Goal: Task Accomplishment & Management: Complete application form

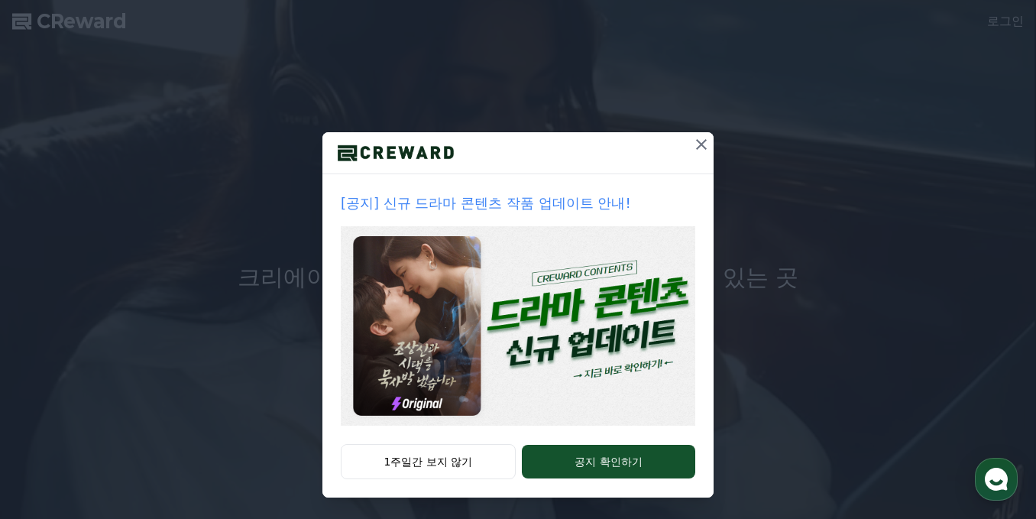
scroll to position [54, 0]
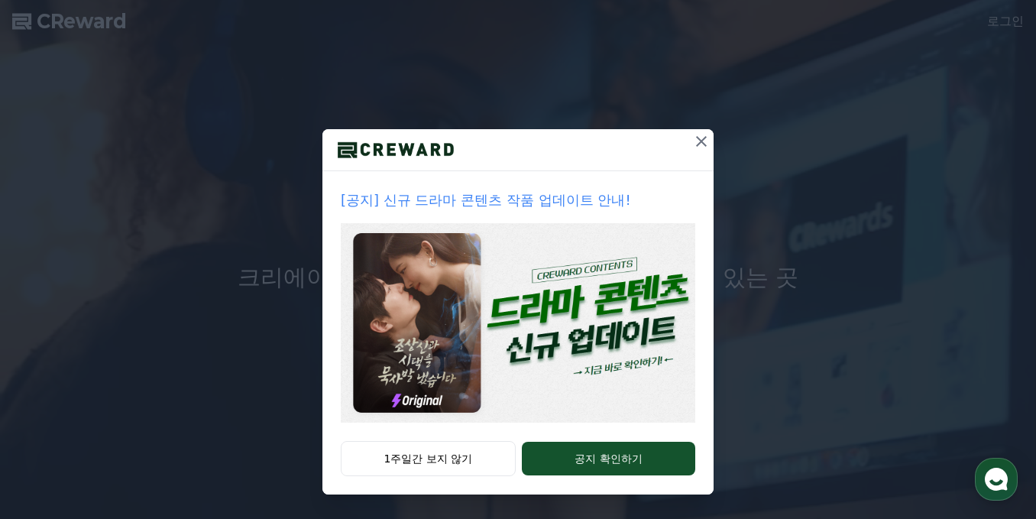
click at [698, 144] on icon at bounding box center [701, 141] width 11 height 11
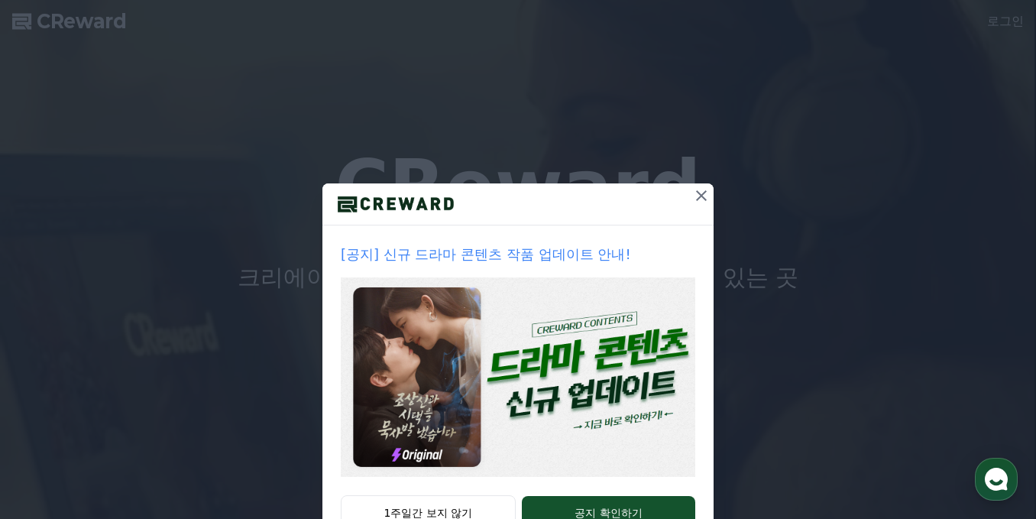
click at [707, 199] on button at bounding box center [701, 195] width 24 height 24
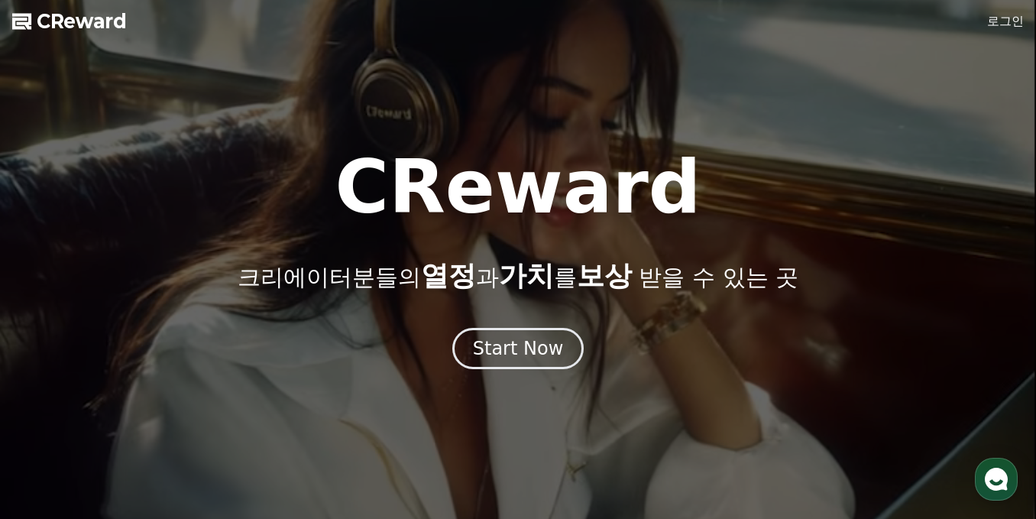
click at [986, 26] on div at bounding box center [518, 259] width 1036 height 519
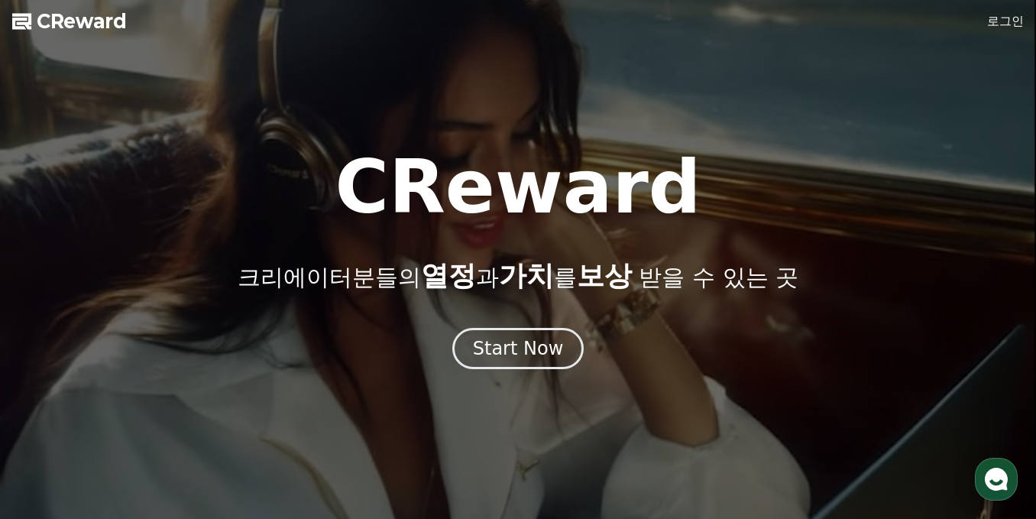
click at [995, 24] on link "로그인" at bounding box center [1005, 21] width 37 height 18
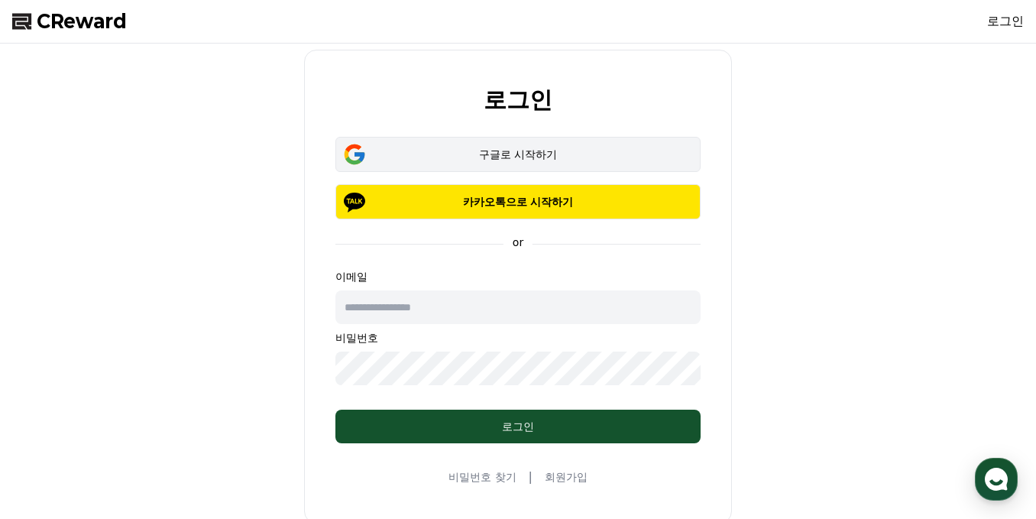
click at [509, 151] on div "구글로 시작하기" at bounding box center [518, 154] width 321 height 15
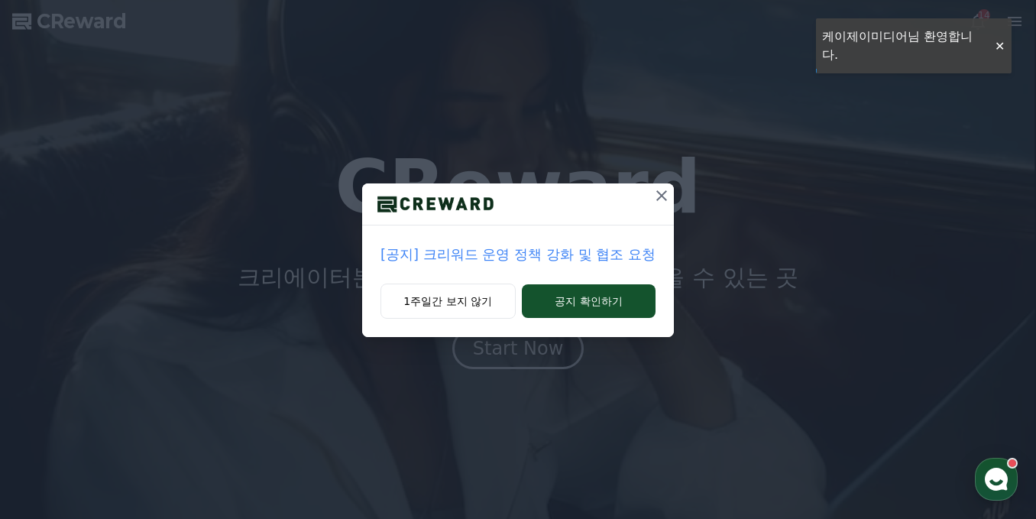
click at [590, 254] on p "[공지] 크리워드 운영 정책 강화 및 협조 요청" at bounding box center [518, 254] width 275 height 21
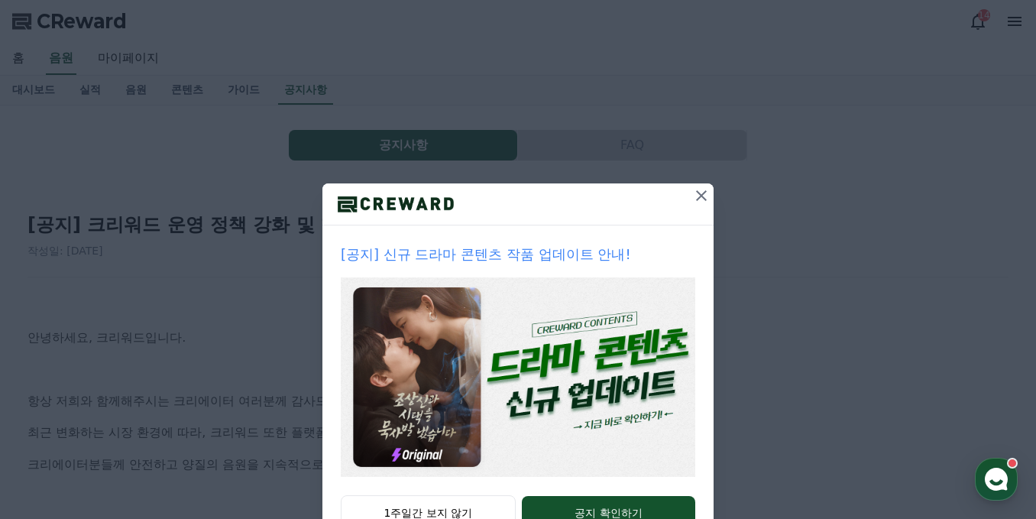
click at [696, 197] on icon at bounding box center [701, 195] width 11 height 11
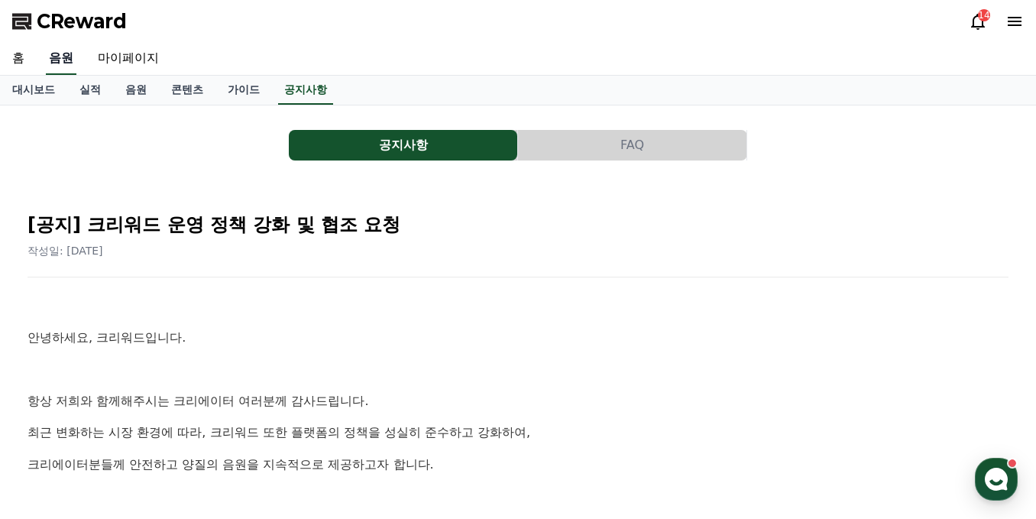
click at [63, 56] on link "음원" at bounding box center [61, 59] width 31 height 32
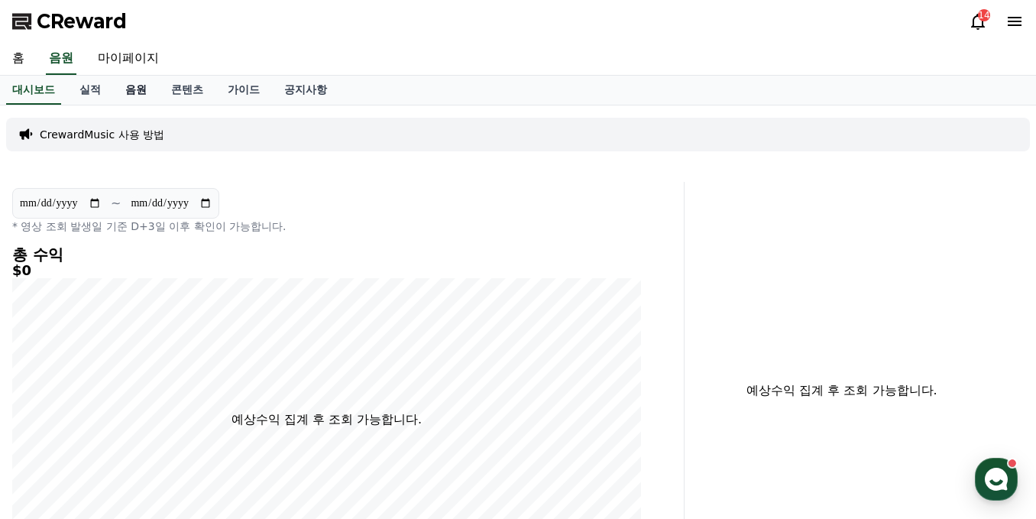
click at [122, 91] on link "음원" at bounding box center [136, 90] width 46 height 29
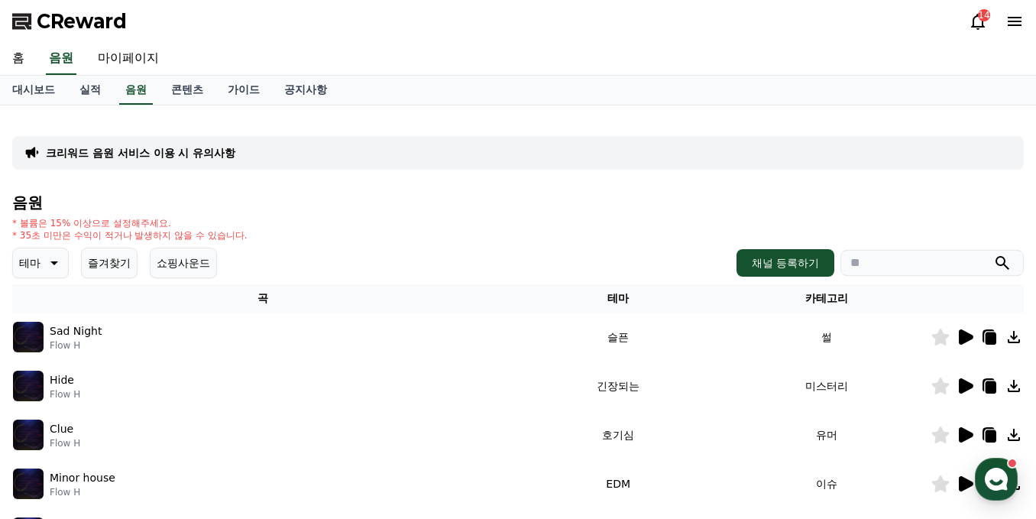
click at [86, 23] on span "CReward" at bounding box center [82, 21] width 90 height 24
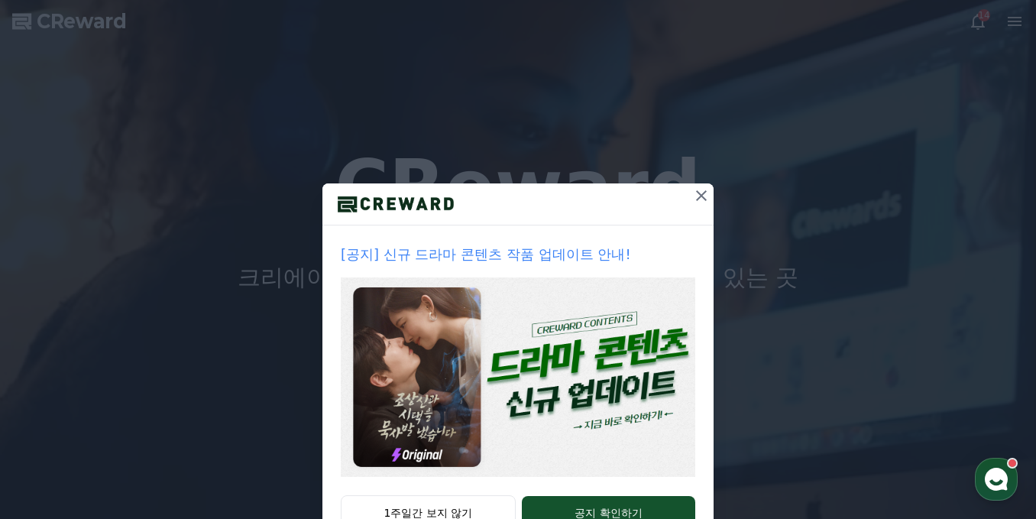
click at [696, 197] on icon at bounding box center [701, 195] width 11 height 11
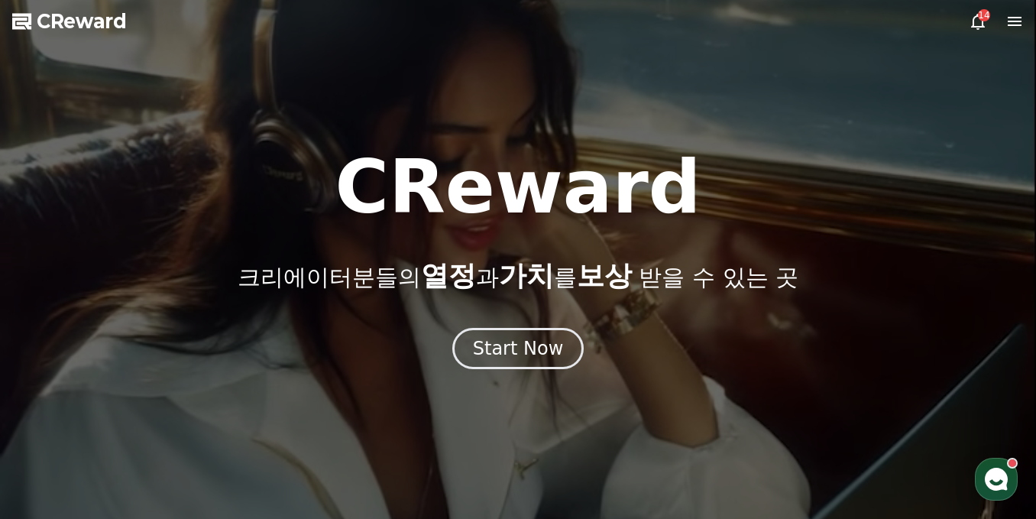
click at [1017, 24] on icon at bounding box center [1015, 21] width 14 height 9
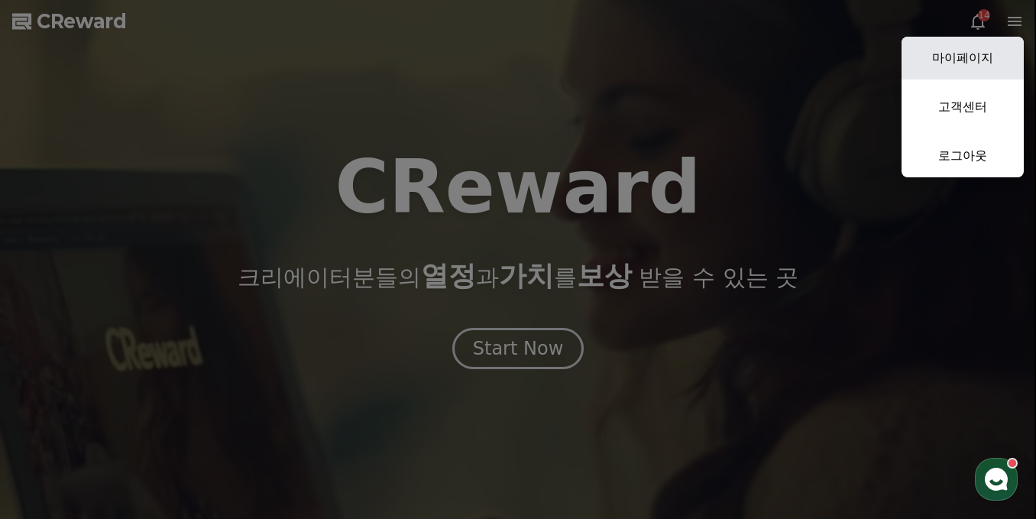
click at [964, 70] on link "마이페이지" at bounding box center [963, 58] width 122 height 43
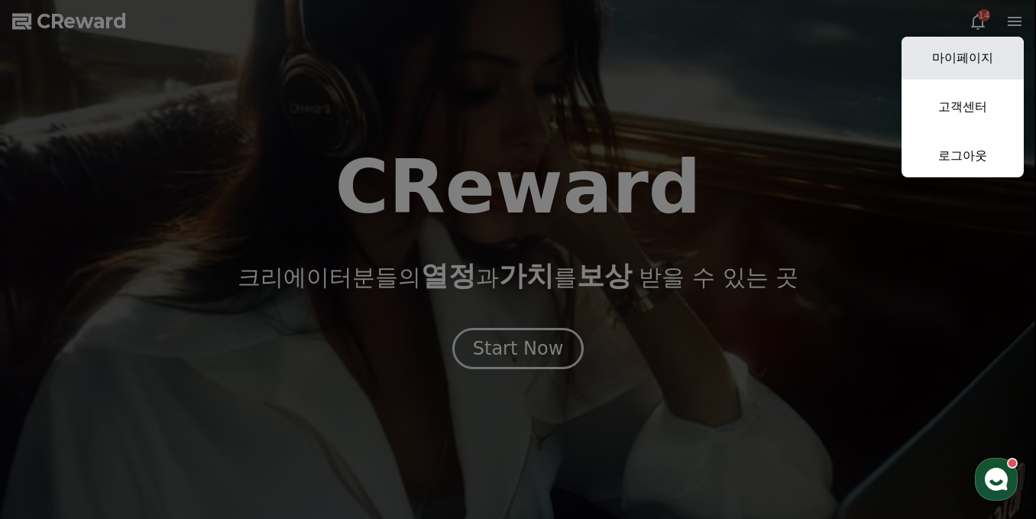
select select "**********"
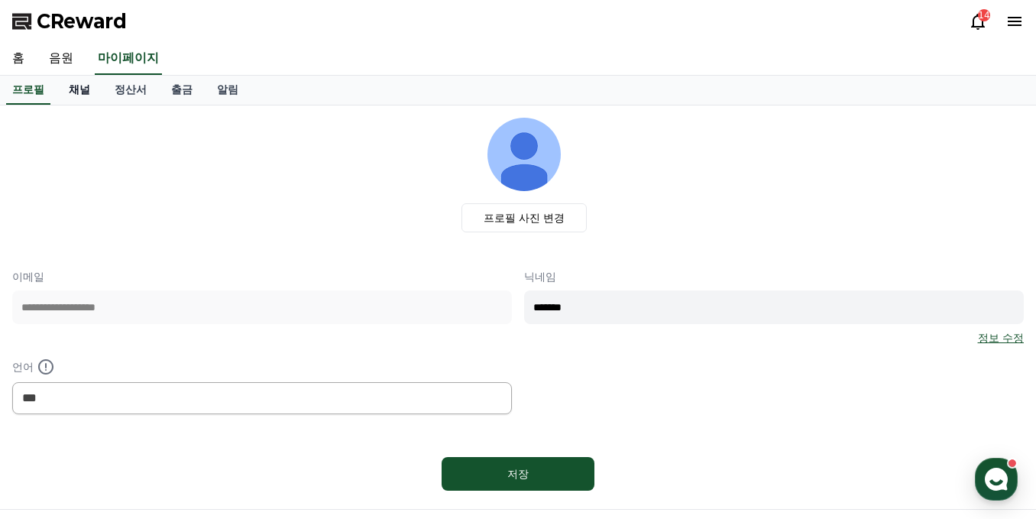
click at [88, 96] on link "채널" at bounding box center [80, 90] width 46 height 29
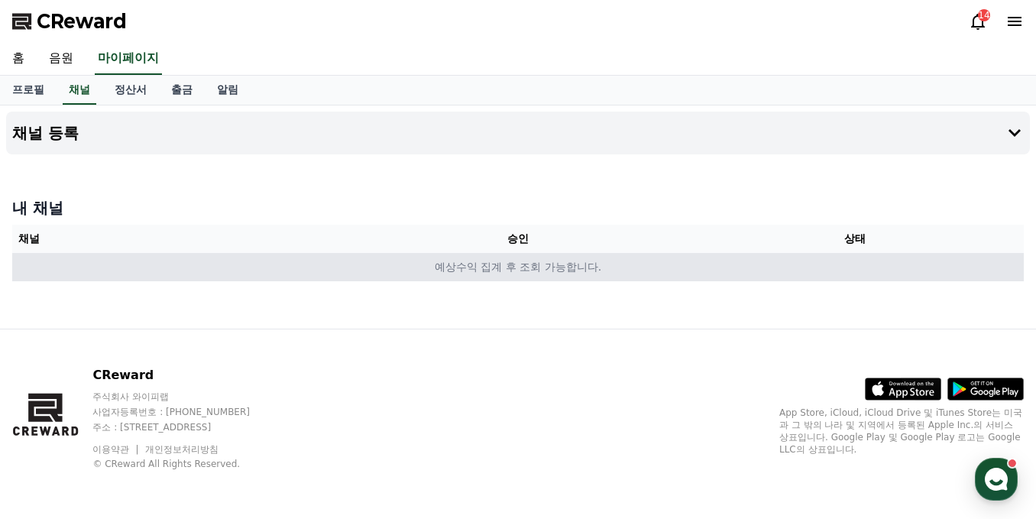
click at [449, 277] on td "예상수익 집계 후 조회 가능합니다." at bounding box center [518, 267] width 1012 height 28
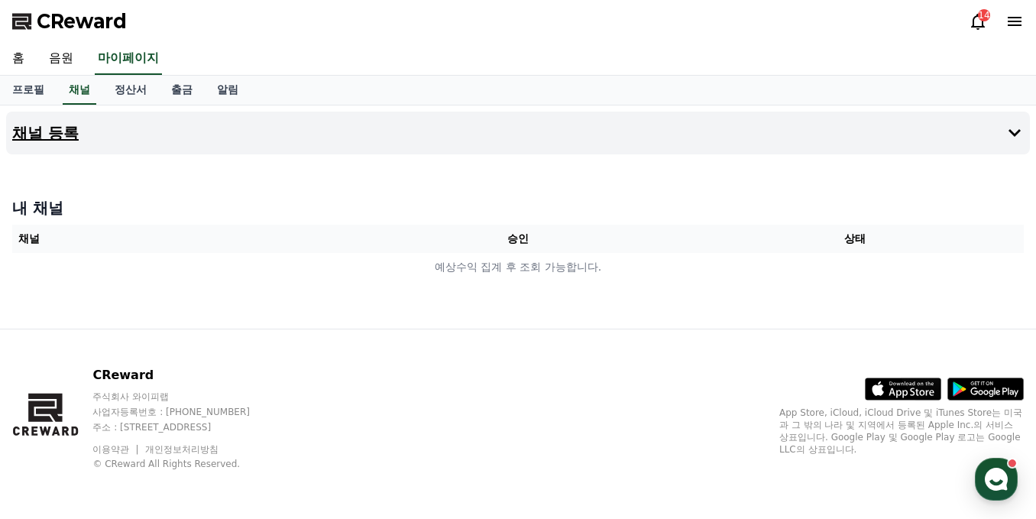
click at [147, 125] on button "채널 등록" at bounding box center [518, 133] width 1024 height 43
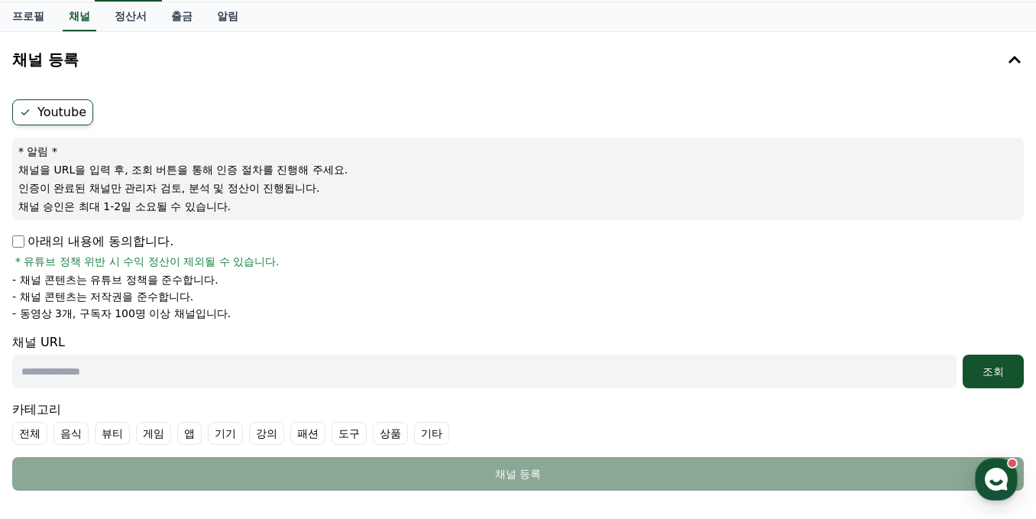
scroll to position [76, 0]
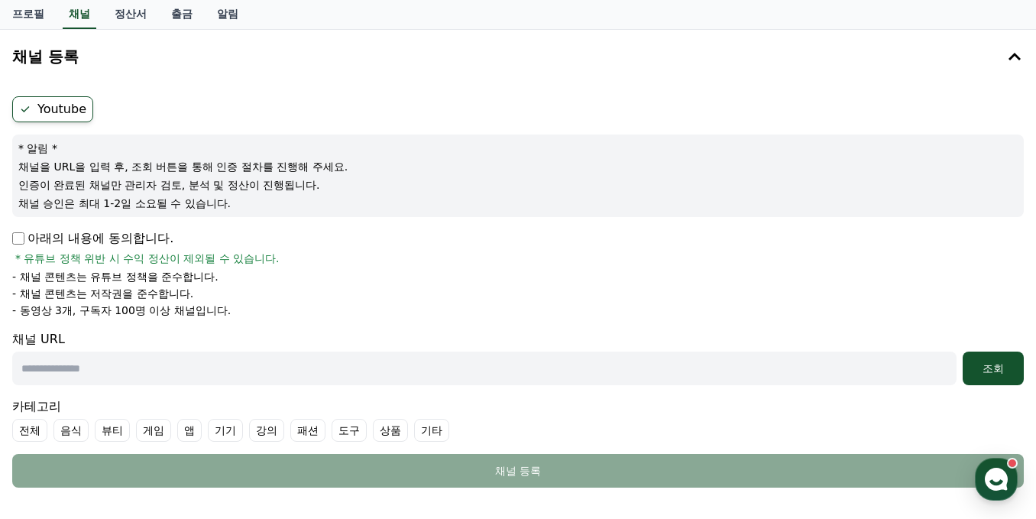
click at [53, 116] on label "Youtube" at bounding box center [52, 109] width 81 height 26
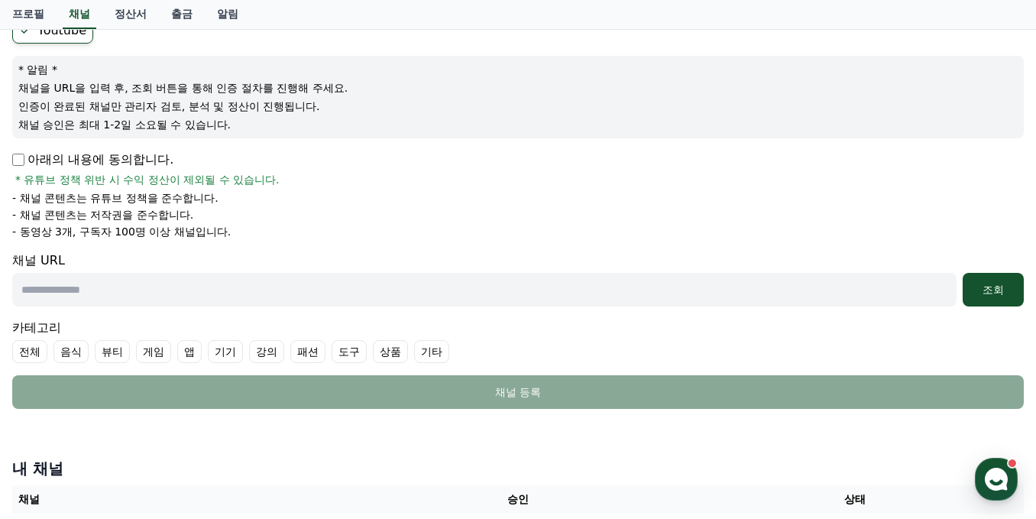
scroll to position [153, 0]
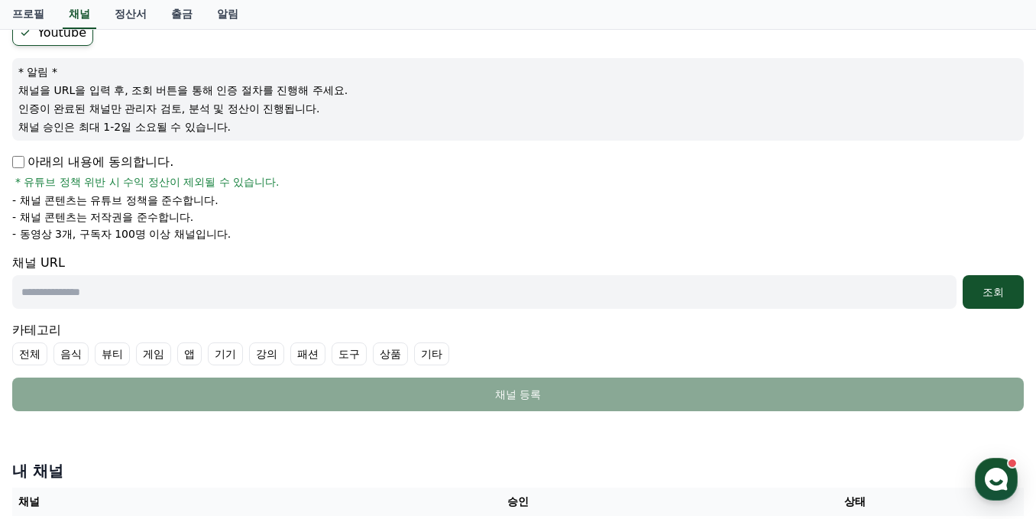
click at [106, 157] on p "아래의 내용에 동의합니다." at bounding box center [92, 162] width 161 height 18
click at [11, 159] on div "Youtube * 알림 * 채널을 URL을 입력 후, 조회 버튼을 통해 인증 절차를 진행해 주세요. 인증이 완료된 채널만 관리자 검토, 분석 …" at bounding box center [518, 215] width 1024 height 403
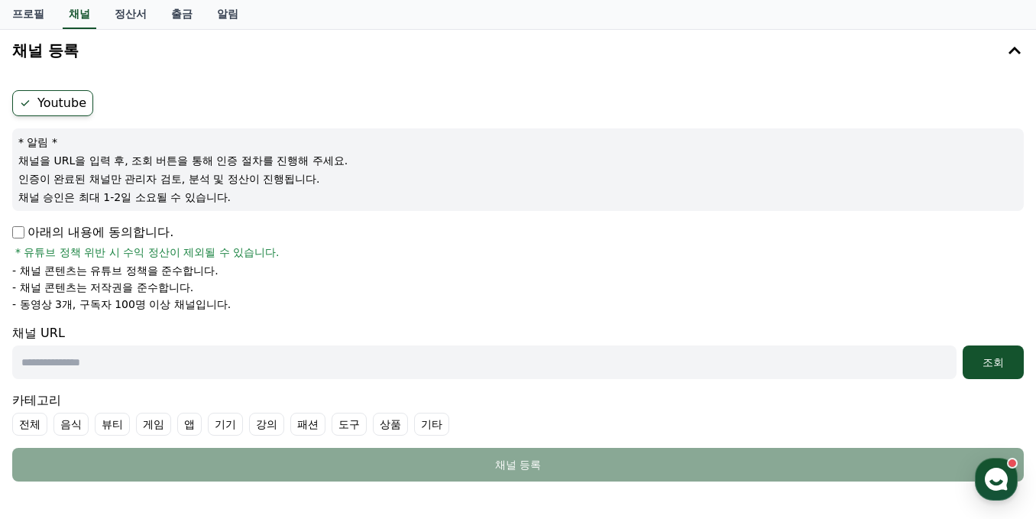
scroll to position [76, 0]
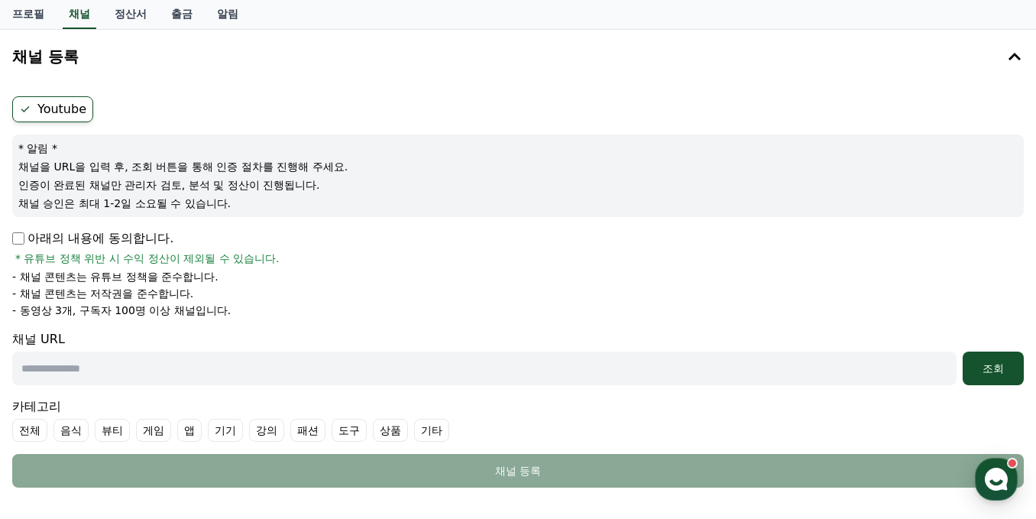
click at [173, 368] on input "text" at bounding box center [484, 368] width 944 height 34
paste input "**********"
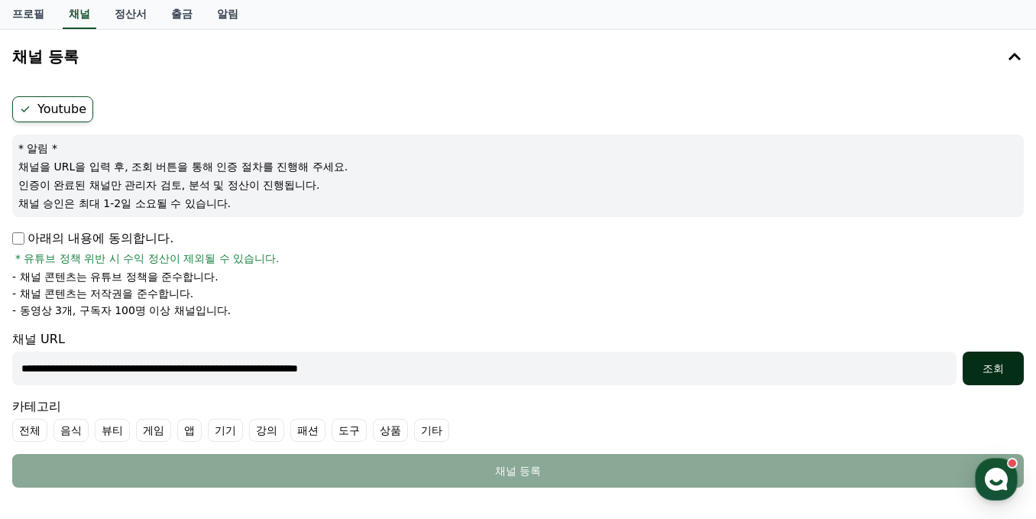
type input "**********"
click at [986, 368] on div "조회" at bounding box center [993, 368] width 49 height 15
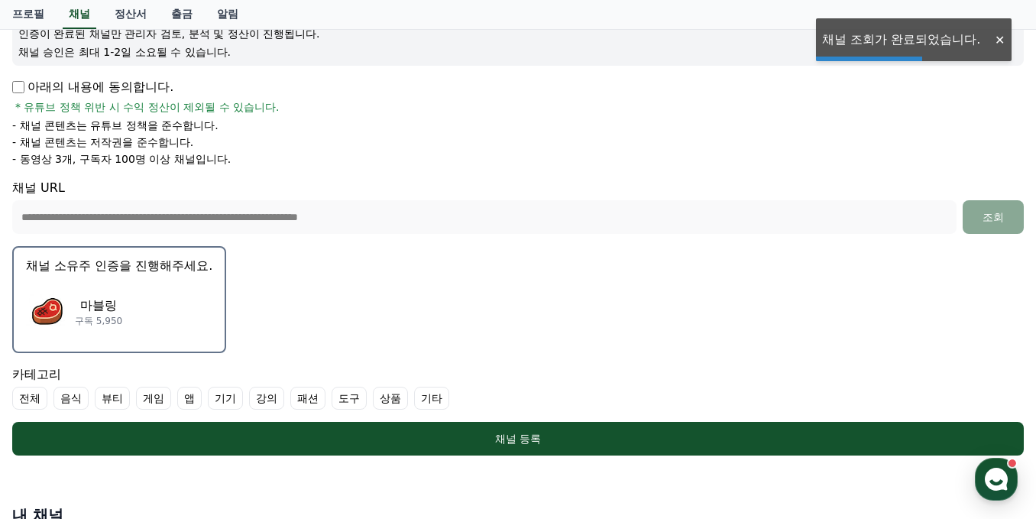
scroll to position [229, 0]
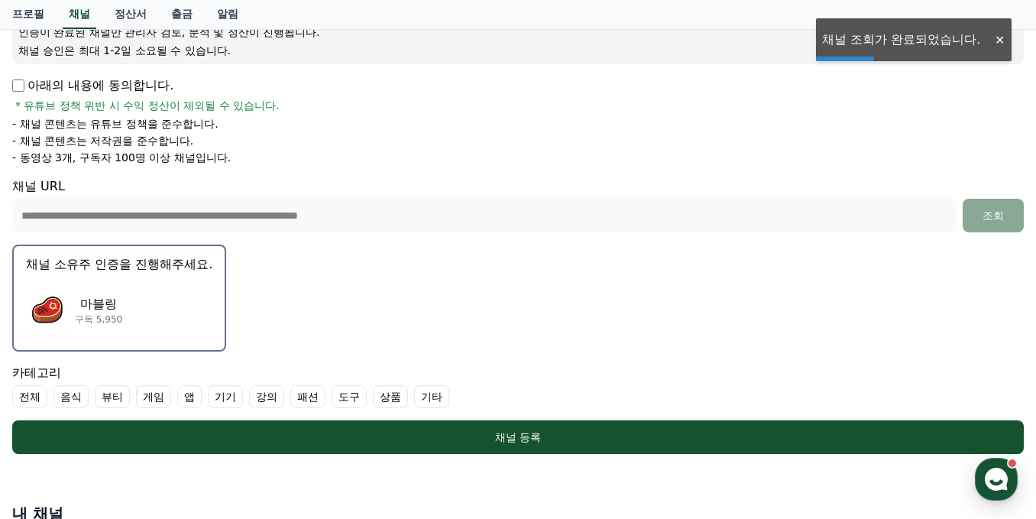
click at [150, 304] on div "마블링 구독 5,950" at bounding box center [119, 310] width 186 height 61
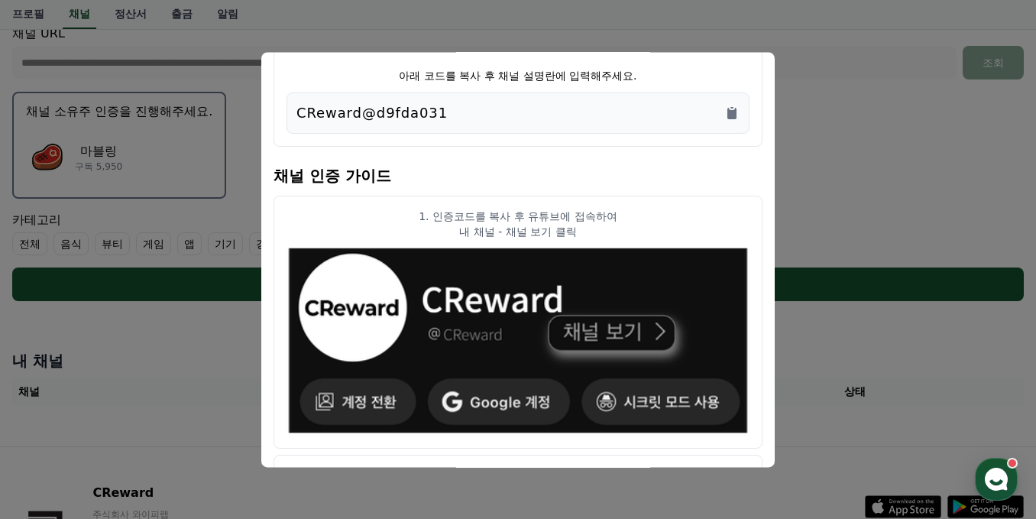
scroll to position [0, 0]
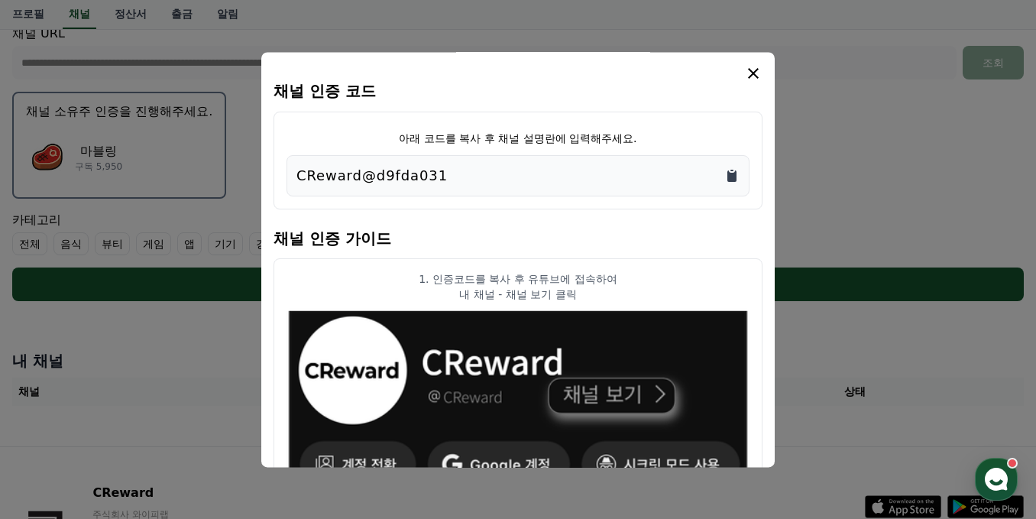
click at [734, 175] on icon "Copy to clipboard" at bounding box center [731, 175] width 9 height 11
click at [755, 75] on icon "modal" at bounding box center [753, 73] width 11 height 11
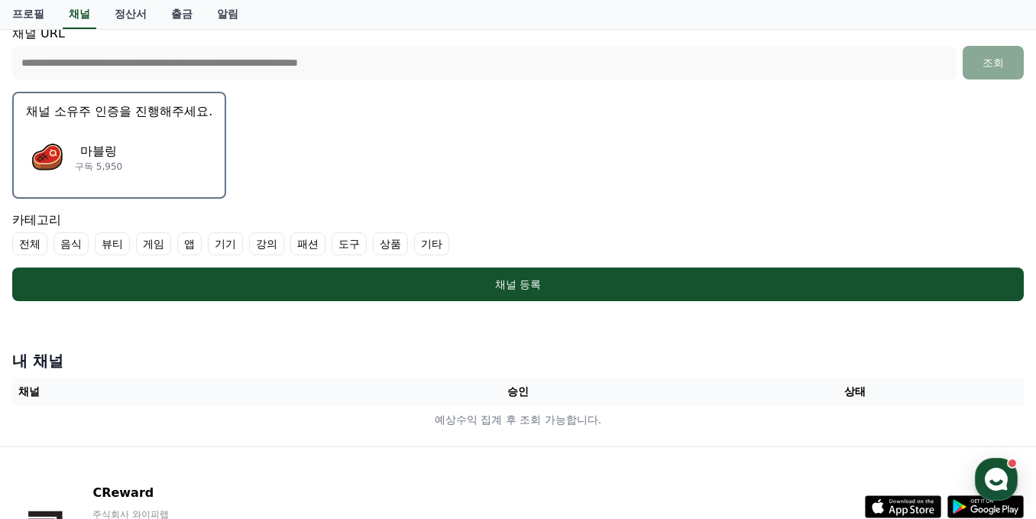
click at [115, 115] on p "채널 소유주 인증을 진행해주세요." at bounding box center [119, 111] width 186 height 18
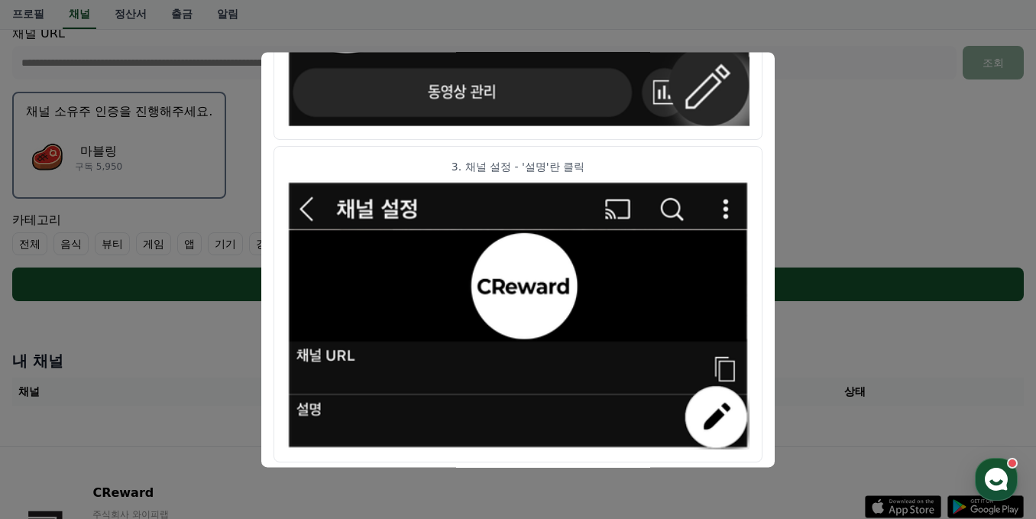
scroll to position [904, 0]
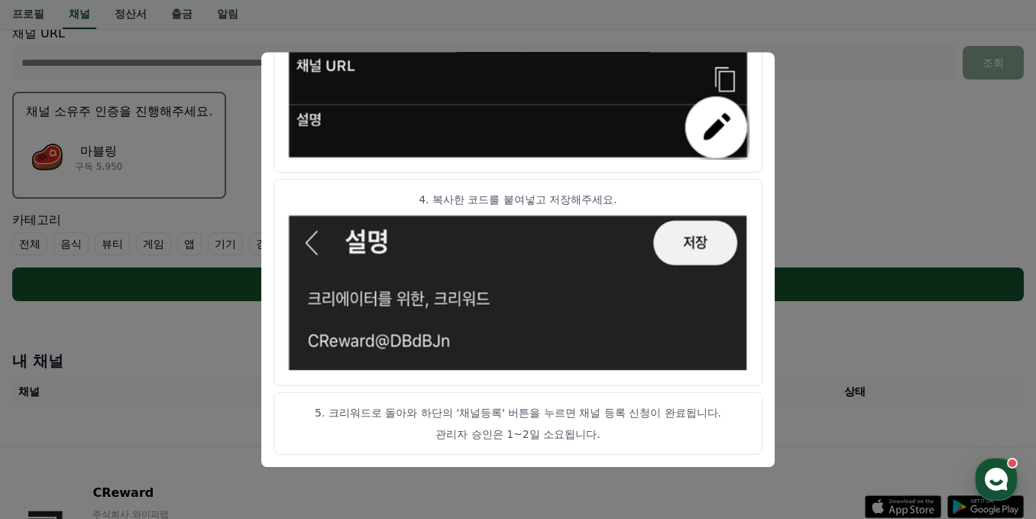
click at [826, 60] on button "close modal" at bounding box center [518, 259] width 1036 height 519
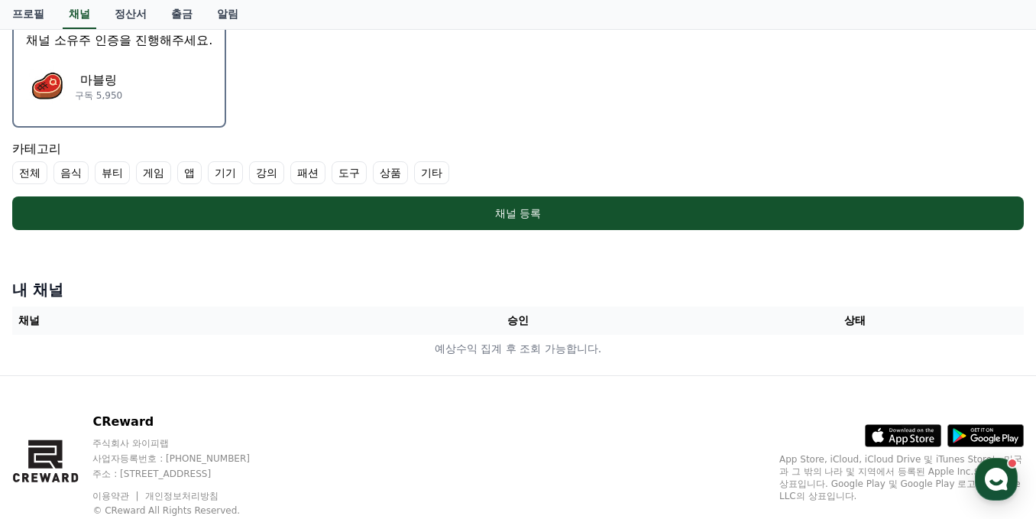
scroll to position [458, 0]
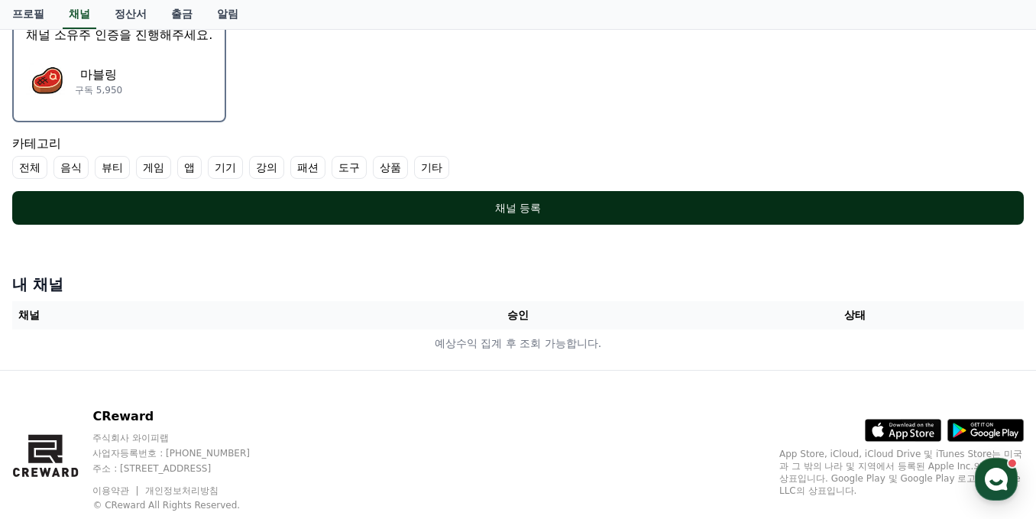
click at [533, 199] on button "채널 등록" at bounding box center [518, 208] width 1012 height 34
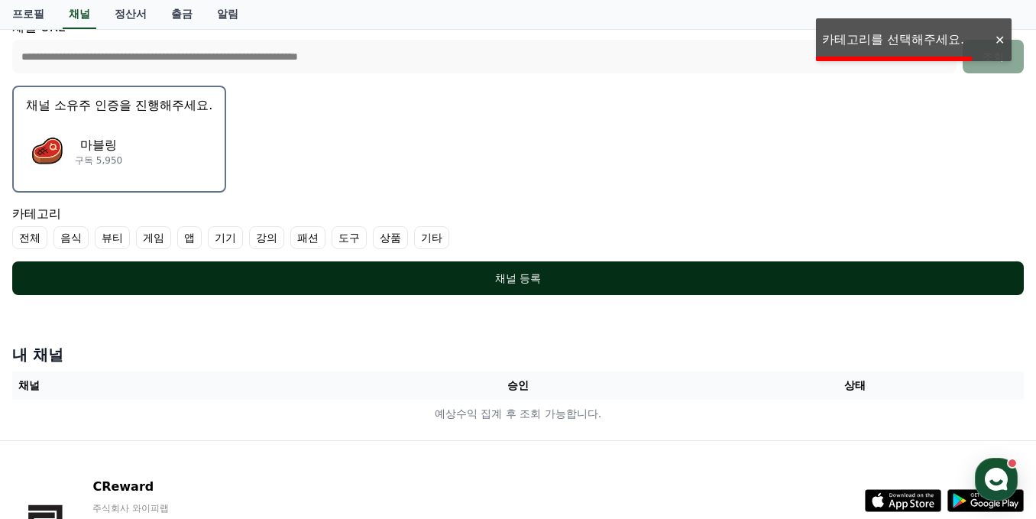
scroll to position [382, 0]
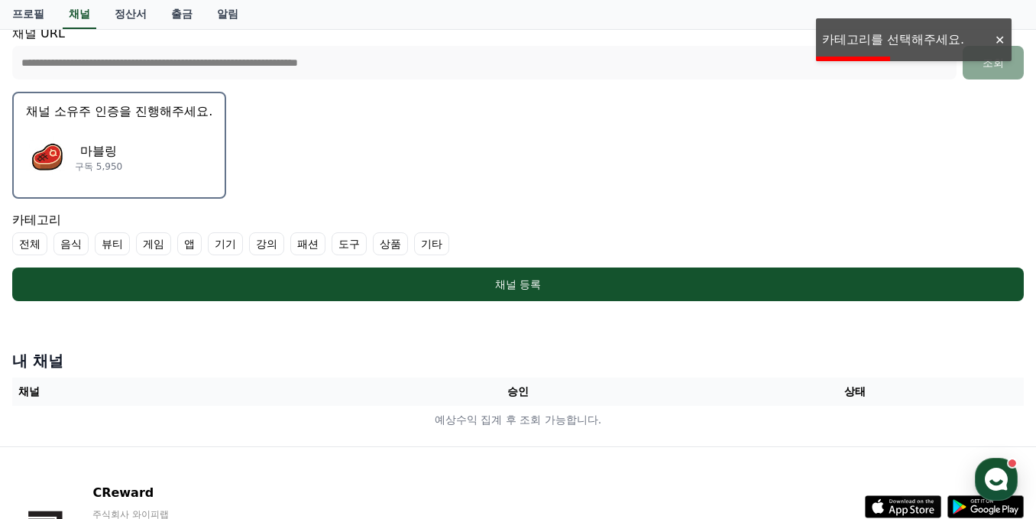
click at [439, 244] on label "기타" at bounding box center [431, 243] width 35 height 23
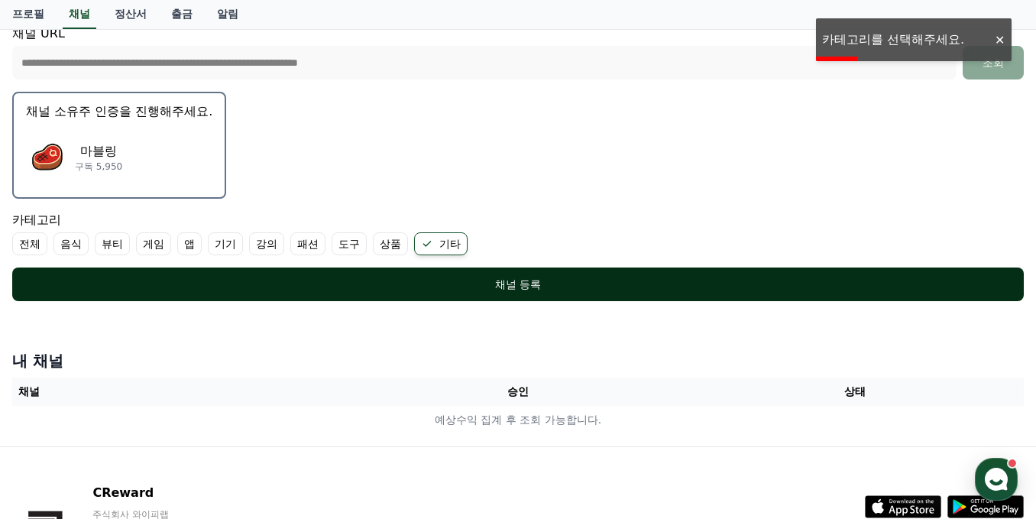
click at [439, 274] on button "채널 등록" at bounding box center [518, 284] width 1012 height 34
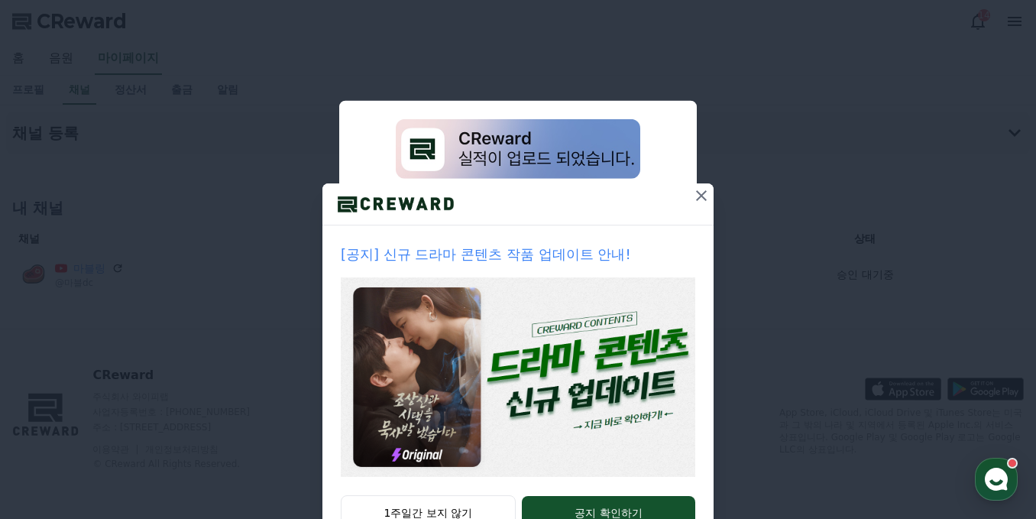
click at [694, 199] on icon at bounding box center [701, 195] width 18 height 18
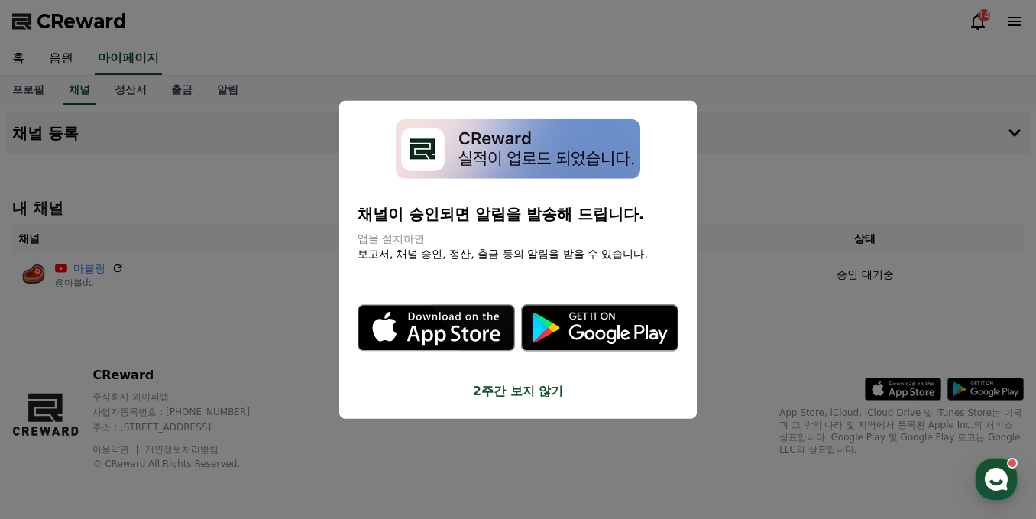
click at [758, 232] on button "close modal" at bounding box center [518, 259] width 1036 height 519
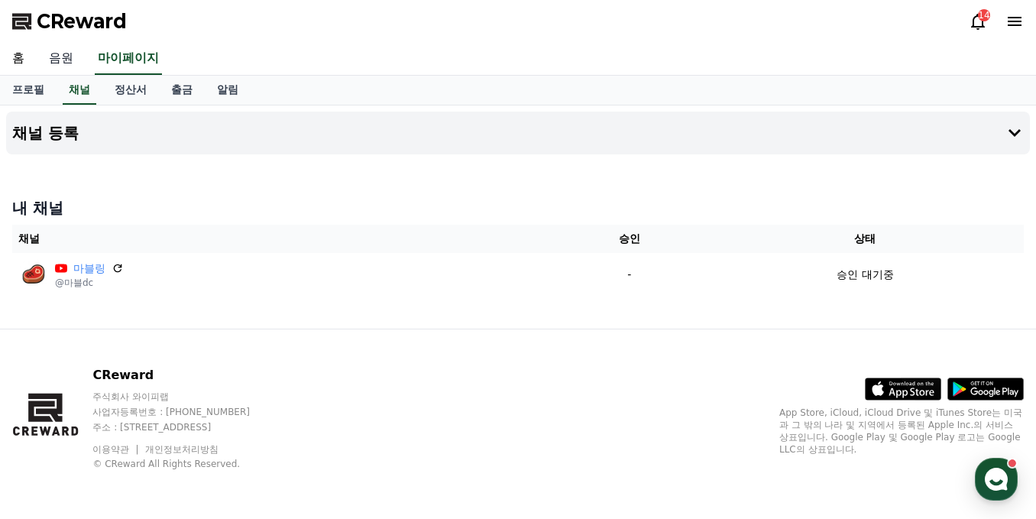
click at [63, 64] on link "음원" at bounding box center [61, 59] width 49 height 32
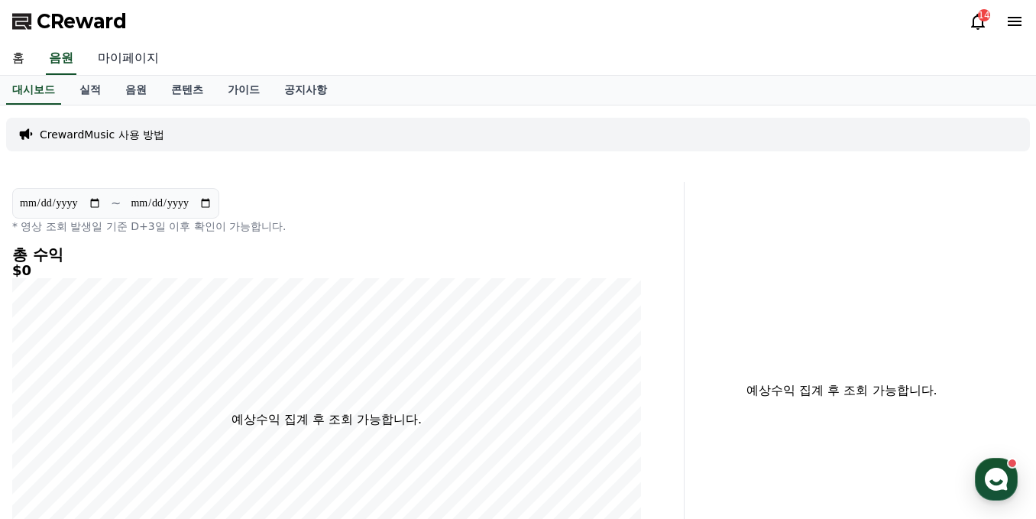
click at [116, 62] on link "마이페이지" at bounding box center [129, 59] width 86 height 32
select select "**********"
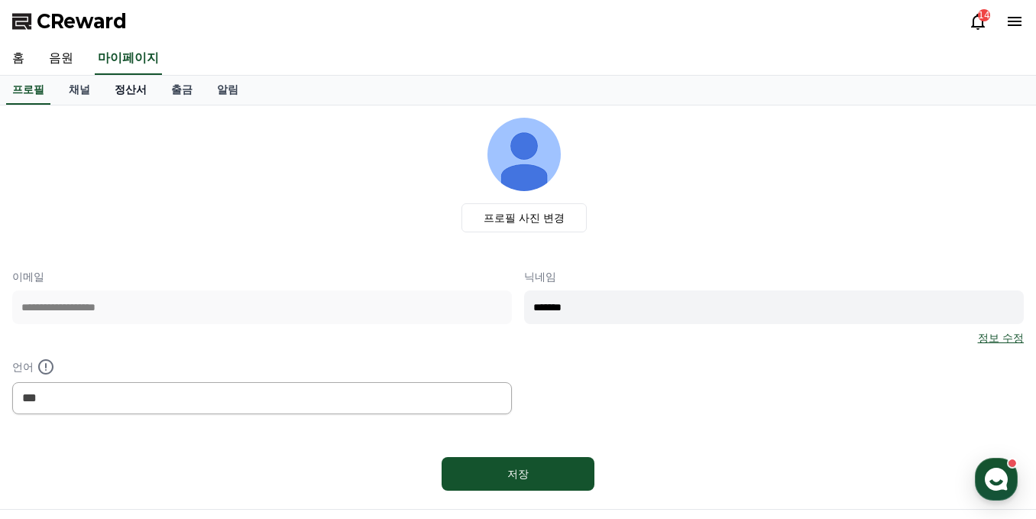
click at [111, 84] on link "정산서" at bounding box center [130, 90] width 57 height 29
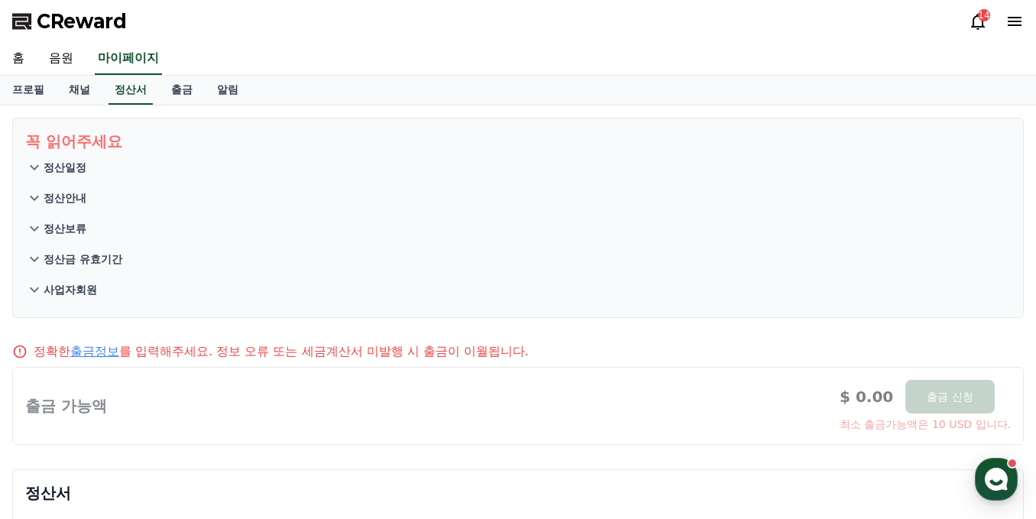
click at [64, 172] on p "정산일정" at bounding box center [65, 167] width 43 height 15
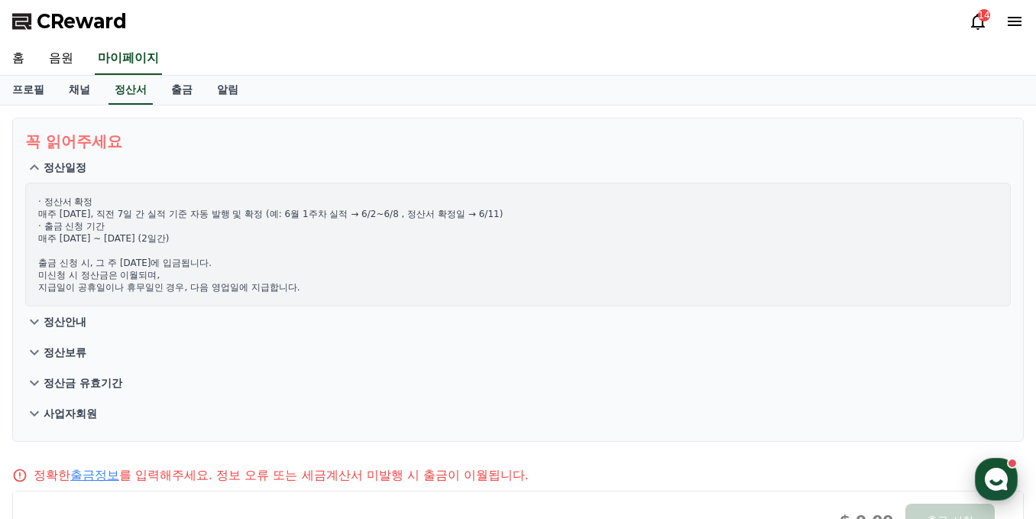
click at [999, 469] on use "button" at bounding box center [996, 479] width 23 height 23
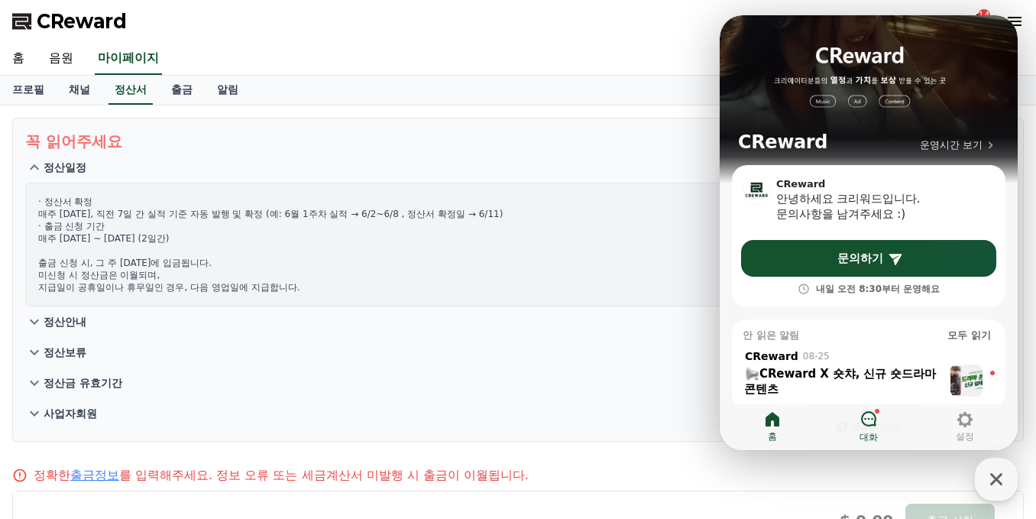
click at [870, 432] on span "대화" at bounding box center [869, 437] width 18 height 12
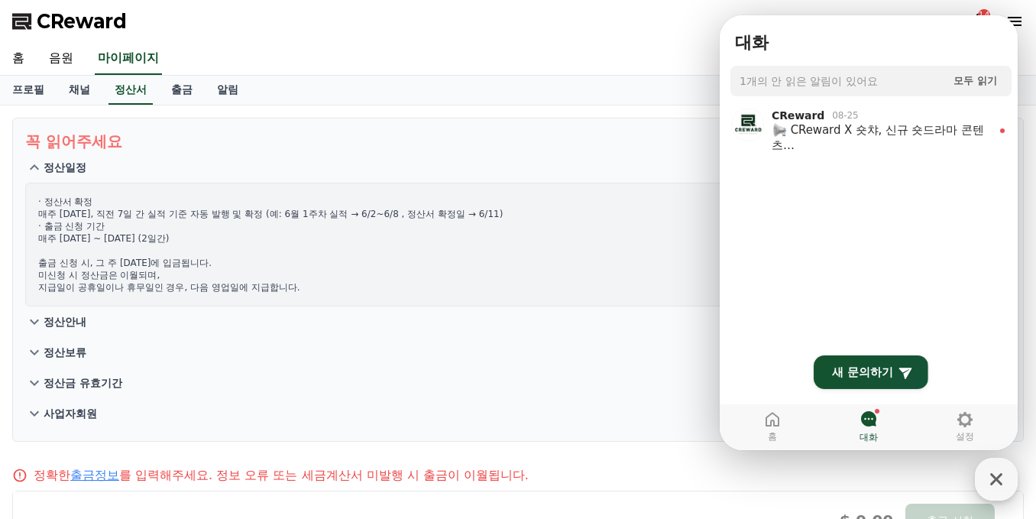
click at [987, 474] on icon "button" at bounding box center [997, 479] width 28 height 28
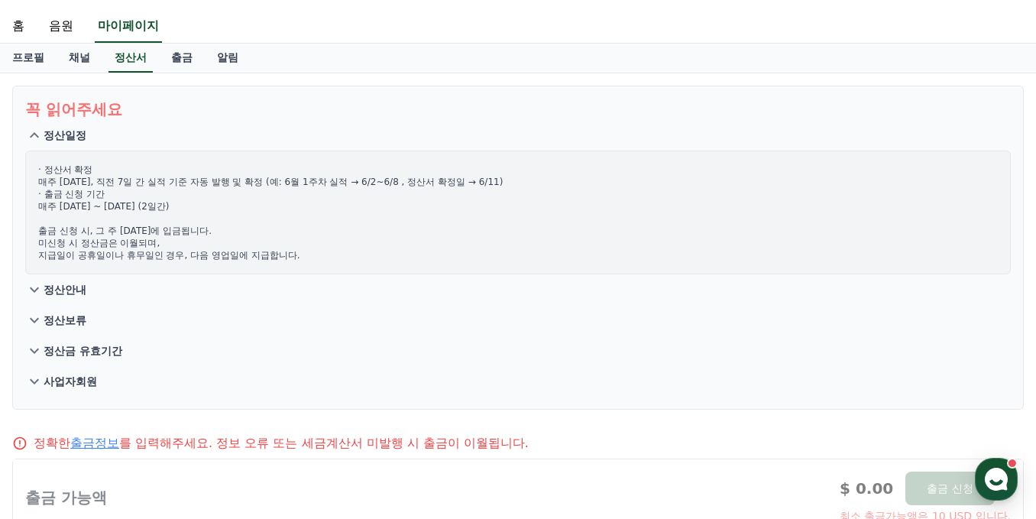
scroll to position [76, 0]
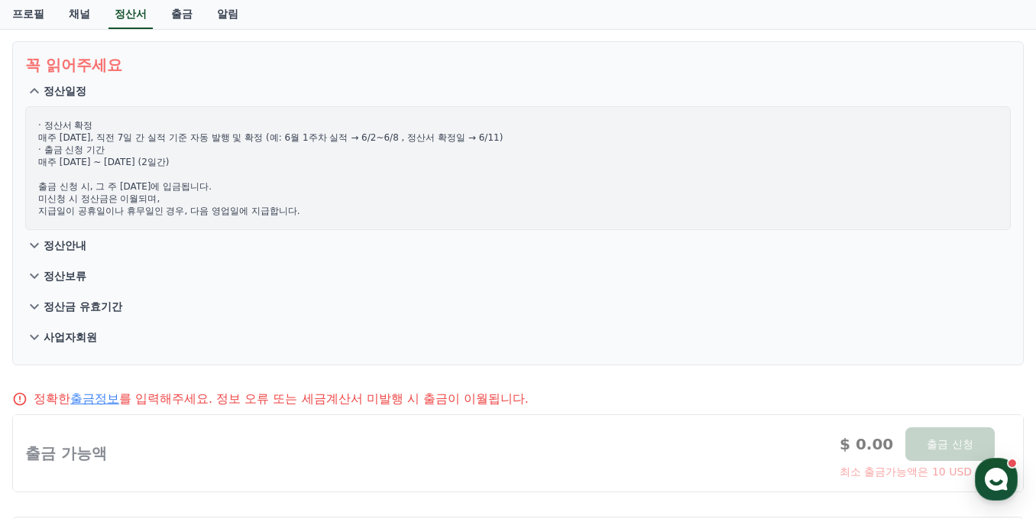
click at [52, 238] on p "정산안내" at bounding box center [65, 245] width 43 height 15
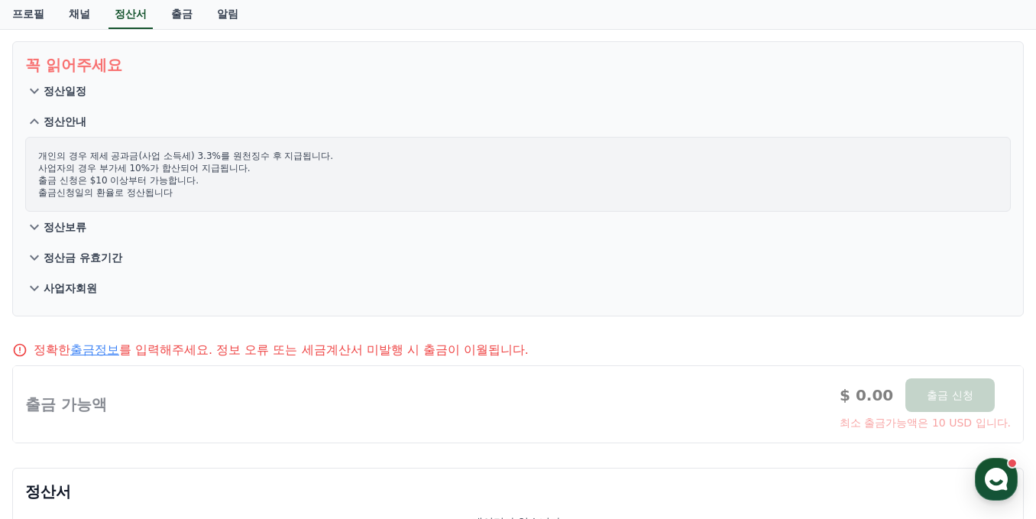
click at [63, 228] on p "정산보류" at bounding box center [65, 226] width 43 height 15
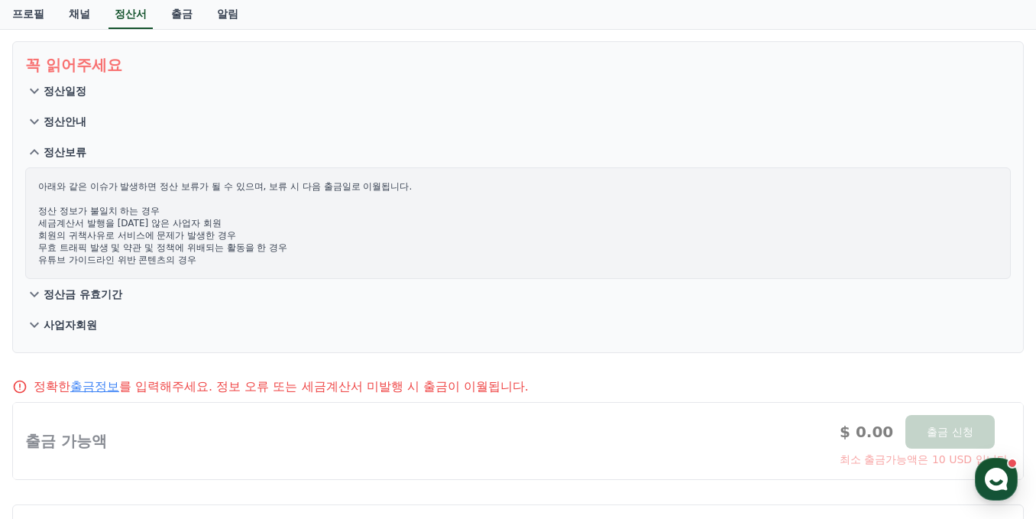
click at [77, 292] on p "정산금 유효기간" at bounding box center [83, 294] width 79 height 15
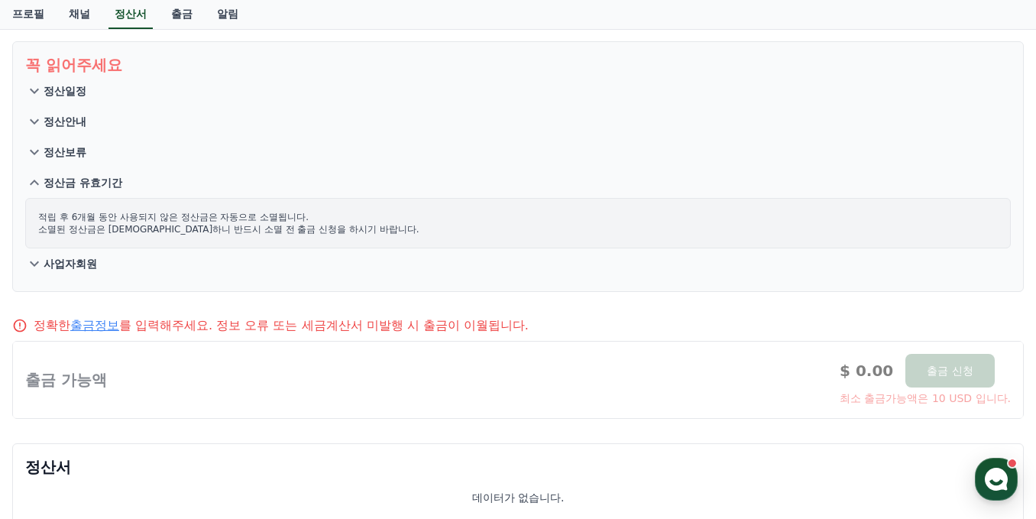
click at [86, 264] on p "사업자회원" at bounding box center [70, 263] width 53 height 15
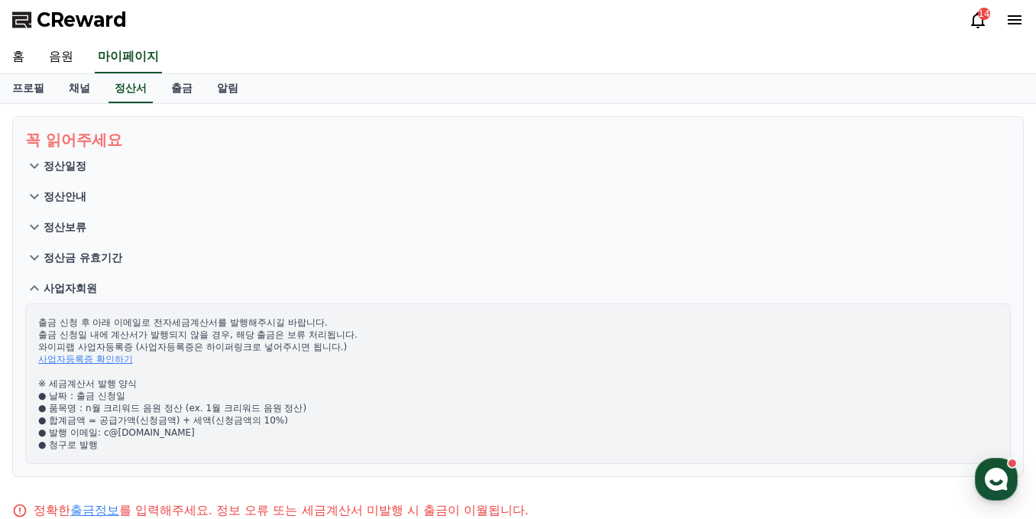
scroll to position [0, 0]
click at [38, 92] on link "프로필" at bounding box center [28, 90] width 57 height 29
select select "**********"
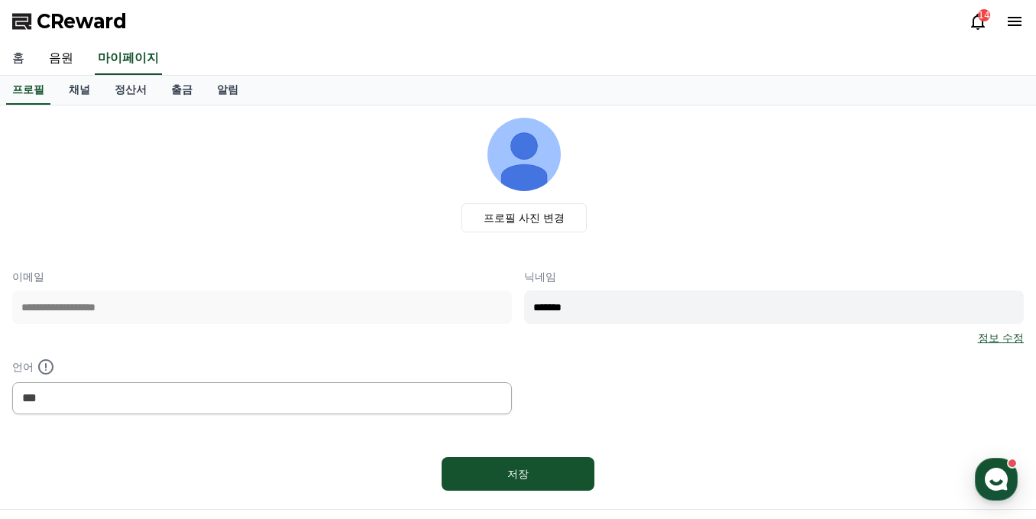
click at [26, 62] on link "홈" at bounding box center [18, 59] width 37 height 32
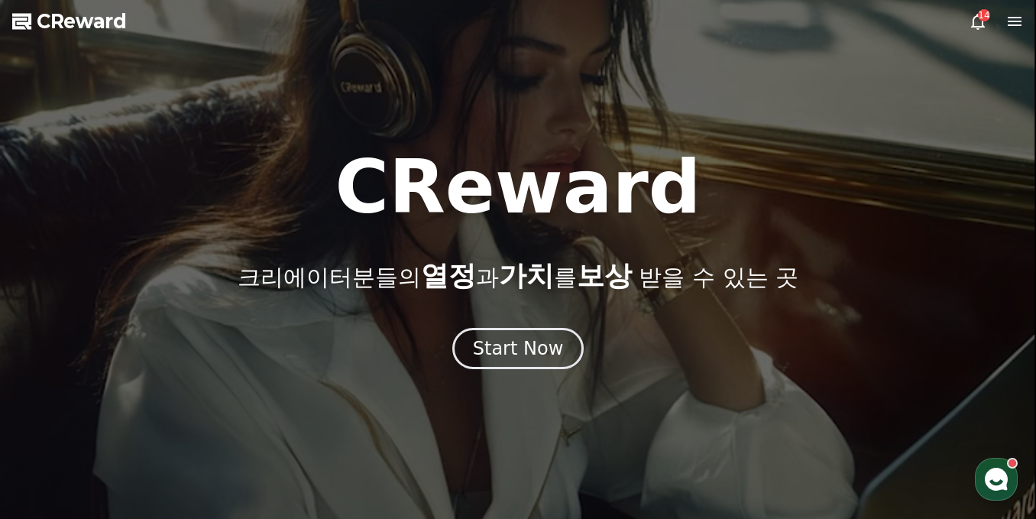
drag, startPoint x: 651, startPoint y: 34, endPoint x: 632, endPoint y: 38, distance: 19.5
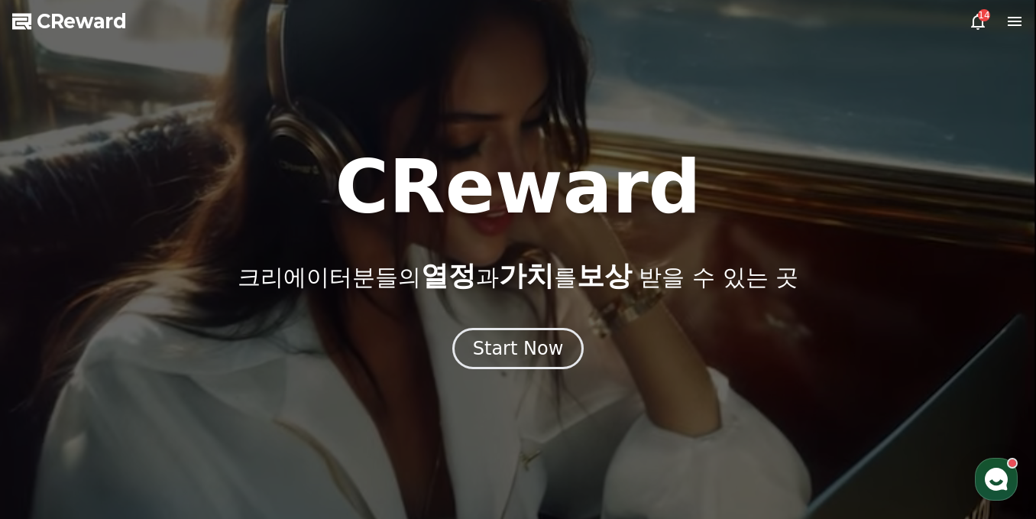
select select "**********"
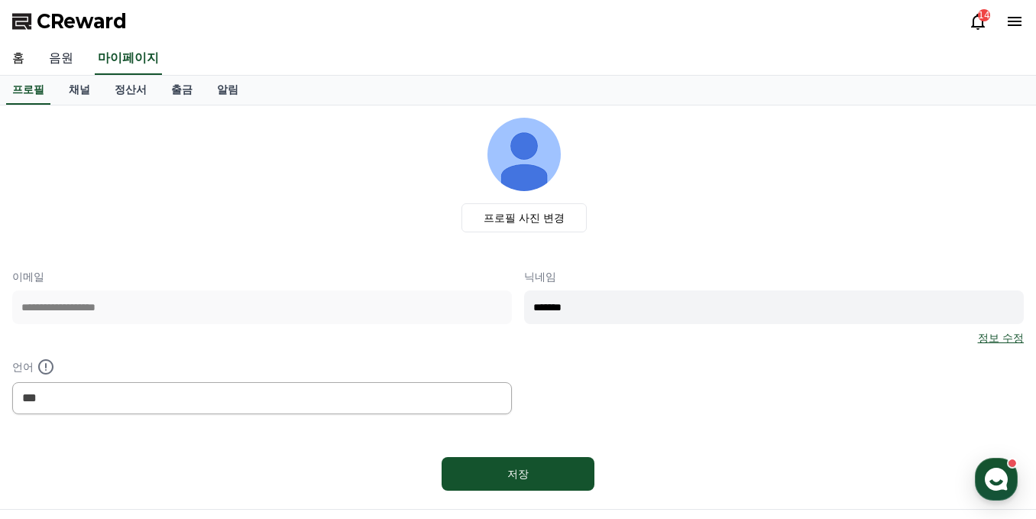
click at [66, 63] on link "음원" at bounding box center [61, 59] width 49 height 32
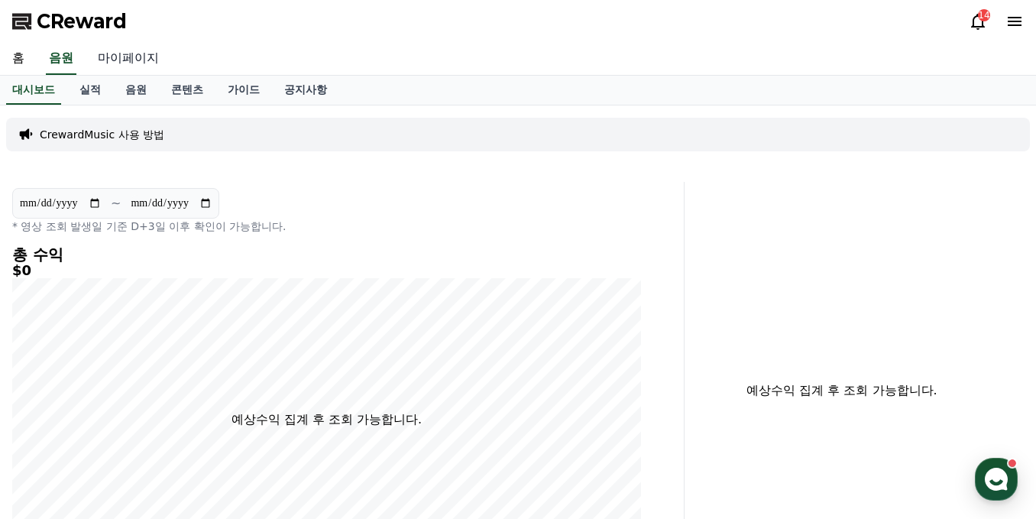
click at [121, 61] on link "마이페이지" at bounding box center [129, 59] width 86 height 32
select select "**********"
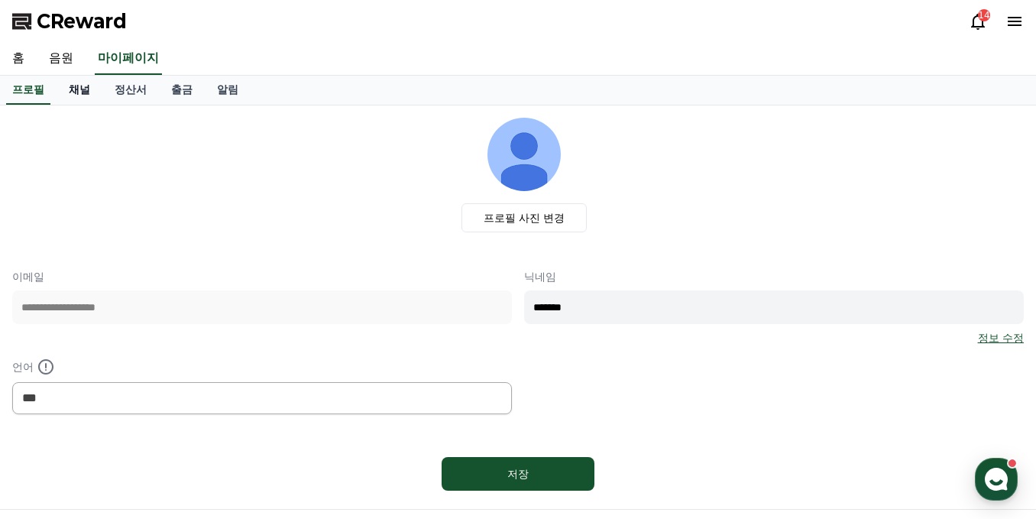
click at [82, 82] on link "채널" at bounding box center [80, 90] width 46 height 29
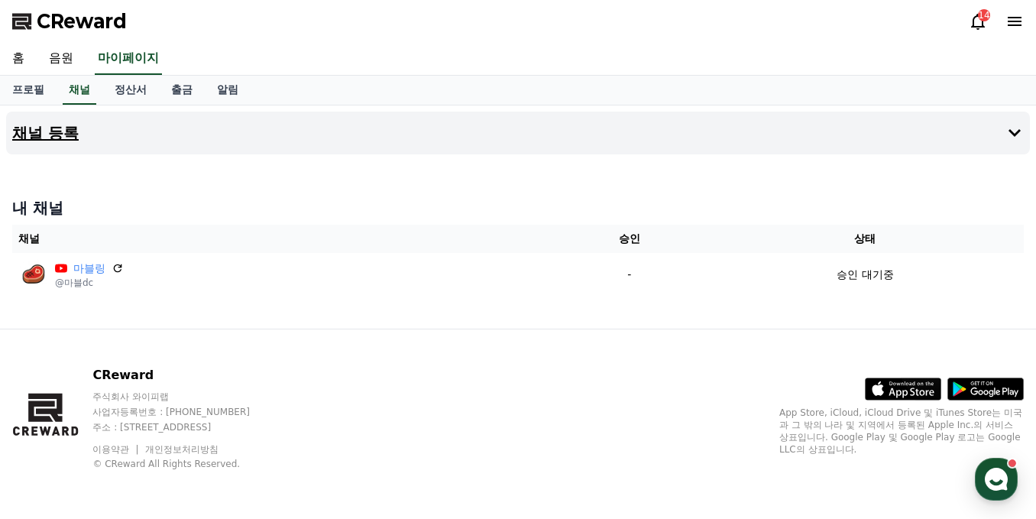
click at [98, 139] on button "채널 등록" at bounding box center [518, 133] width 1024 height 43
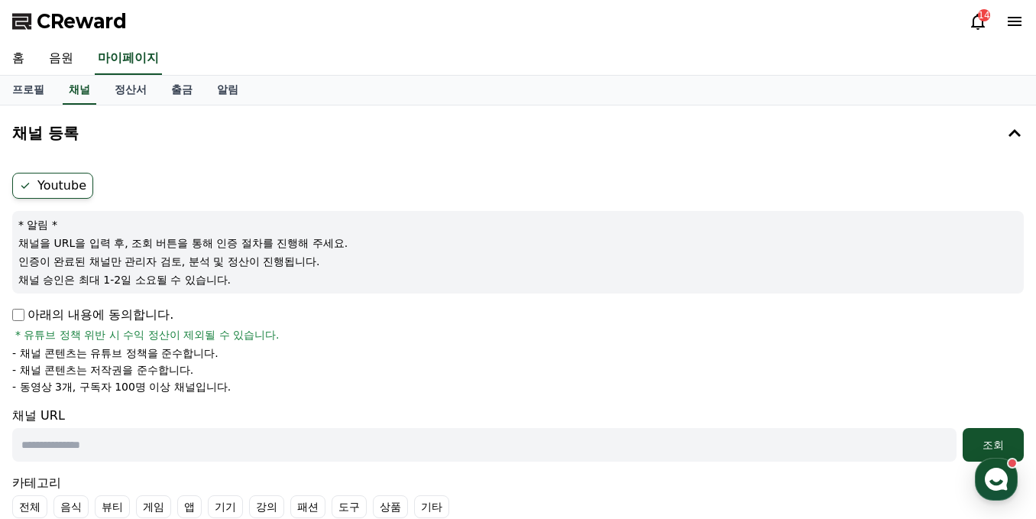
click at [58, 186] on label "Youtube" at bounding box center [52, 186] width 81 height 26
click at [40, 183] on label "Youtube" at bounding box center [52, 186] width 81 height 26
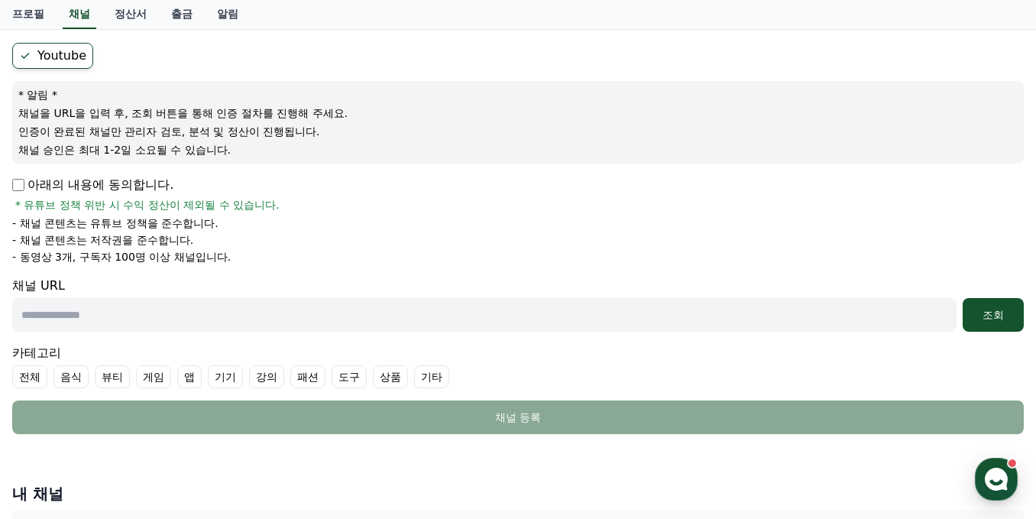
scroll to position [153, 0]
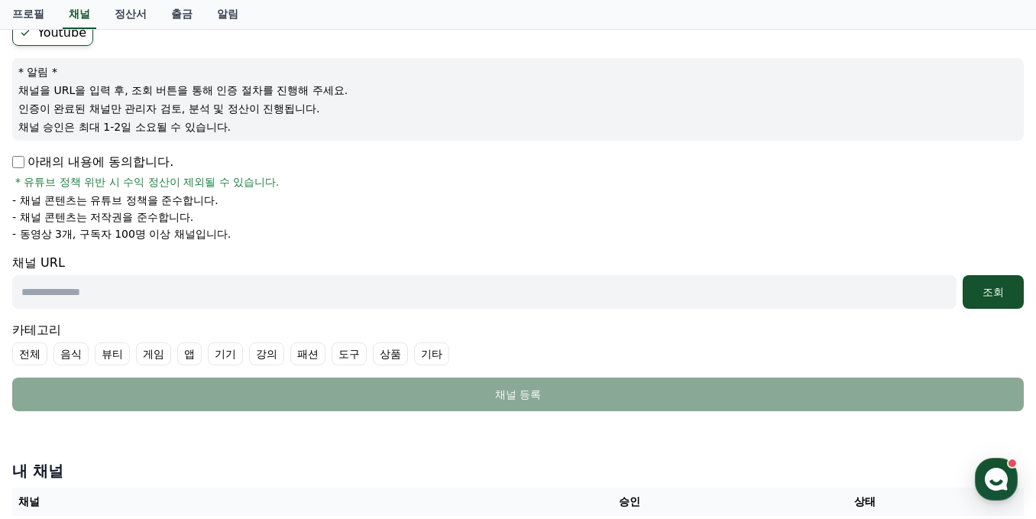
click at [140, 296] on input "text" at bounding box center [484, 292] width 944 height 34
paste input "**********"
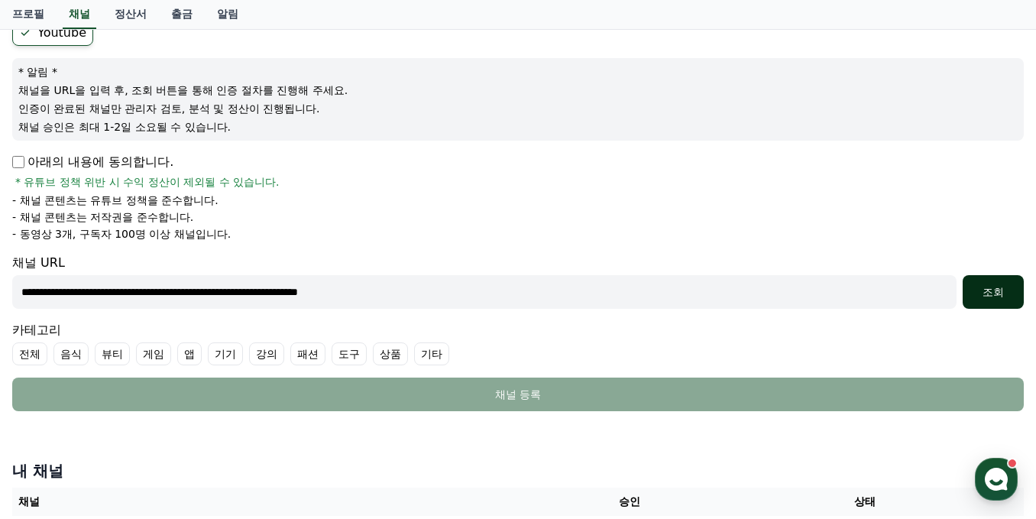
type input "**********"
click at [1009, 290] on div "조회" at bounding box center [993, 291] width 49 height 15
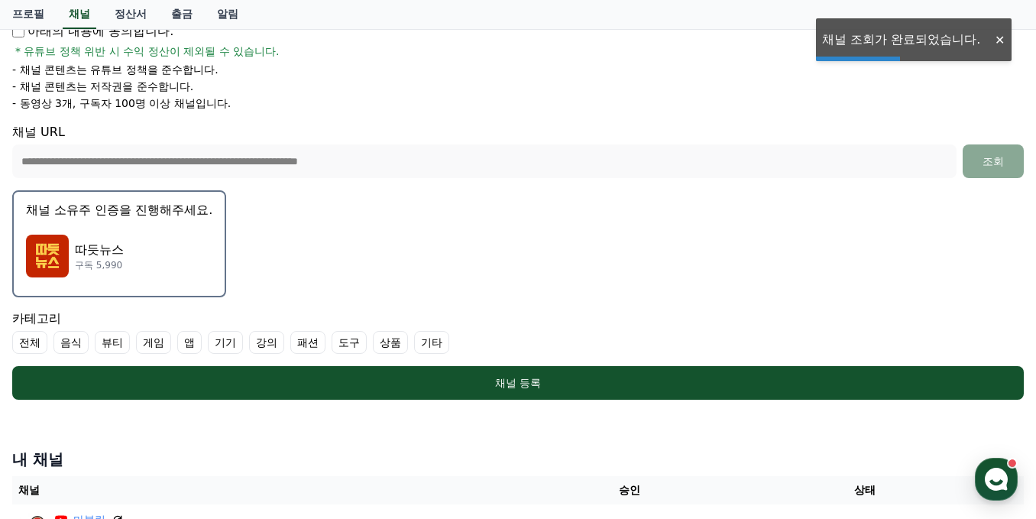
scroll to position [306, 0]
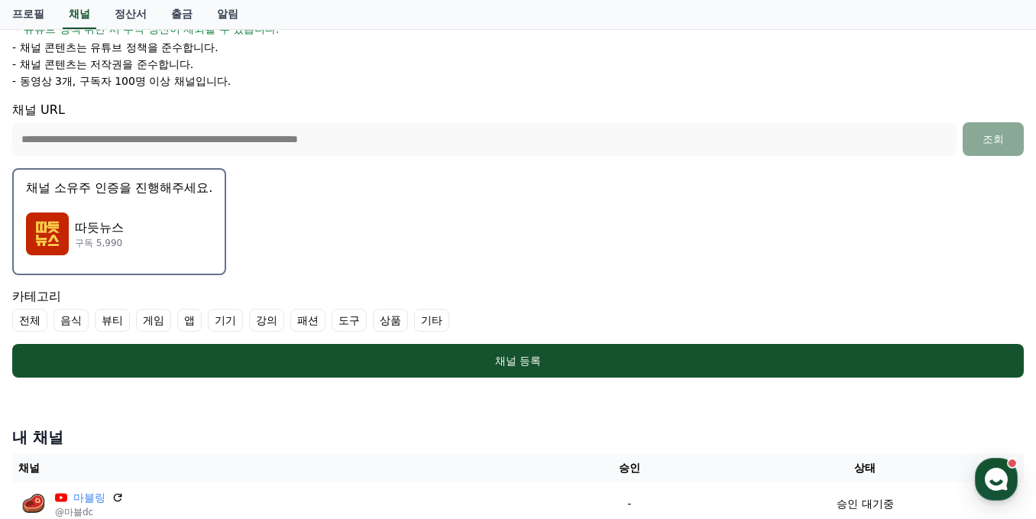
click at [165, 232] on div "따듯뉴스 구독 5,990" at bounding box center [119, 233] width 186 height 61
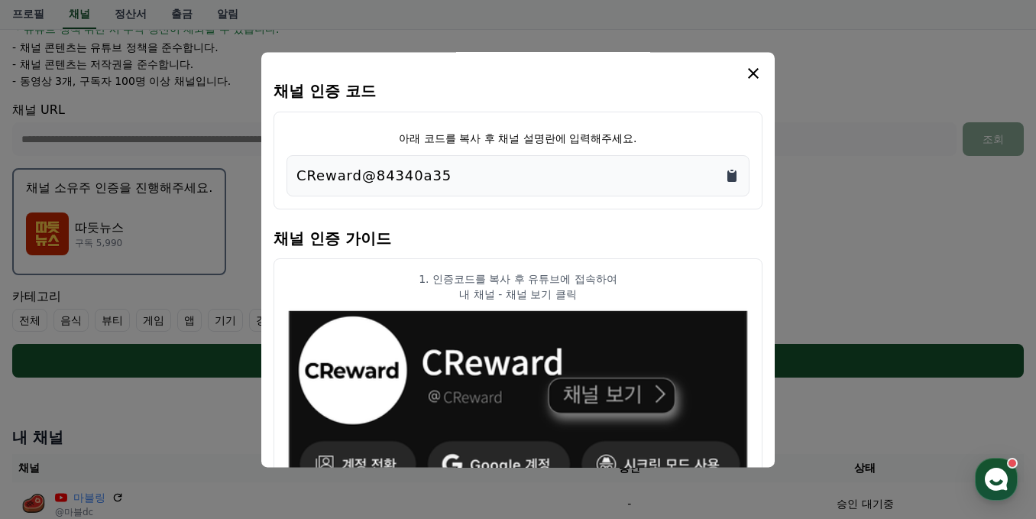
click at [730, 168] on icon "Copy to clipboard" at bounding box center [731, 175] width 15 height 15
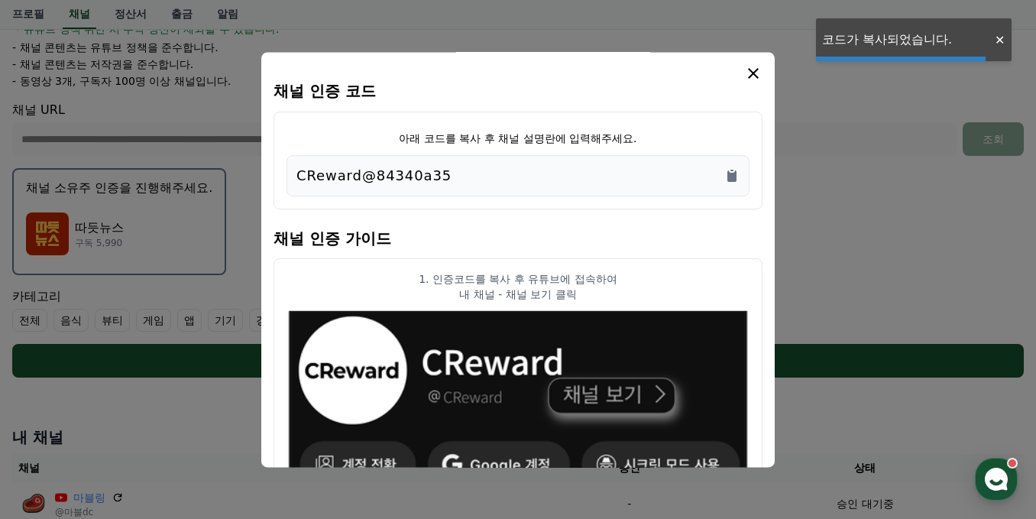
click at [754, 72] on icon "modal" at bounding box center [753, 73] width 11 height 11
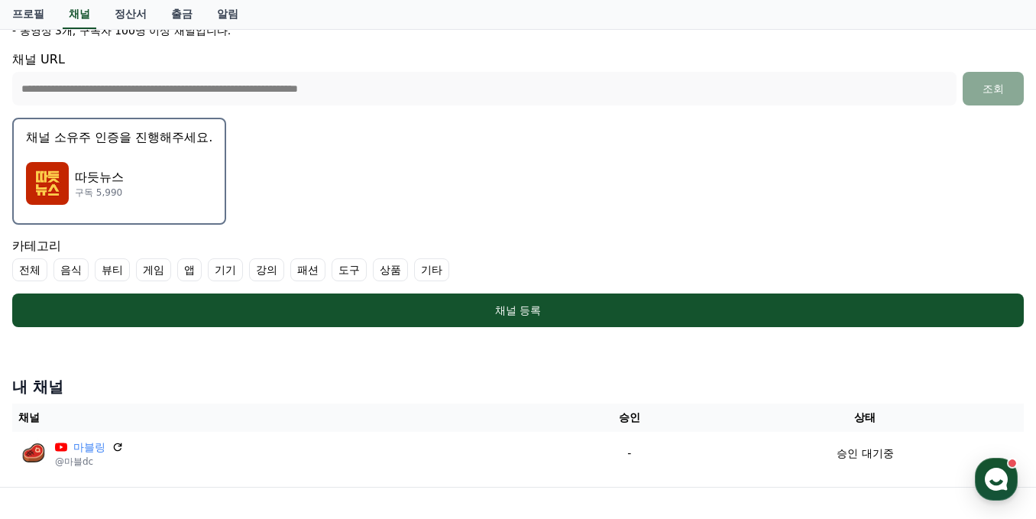
scroll to position [361, 0]
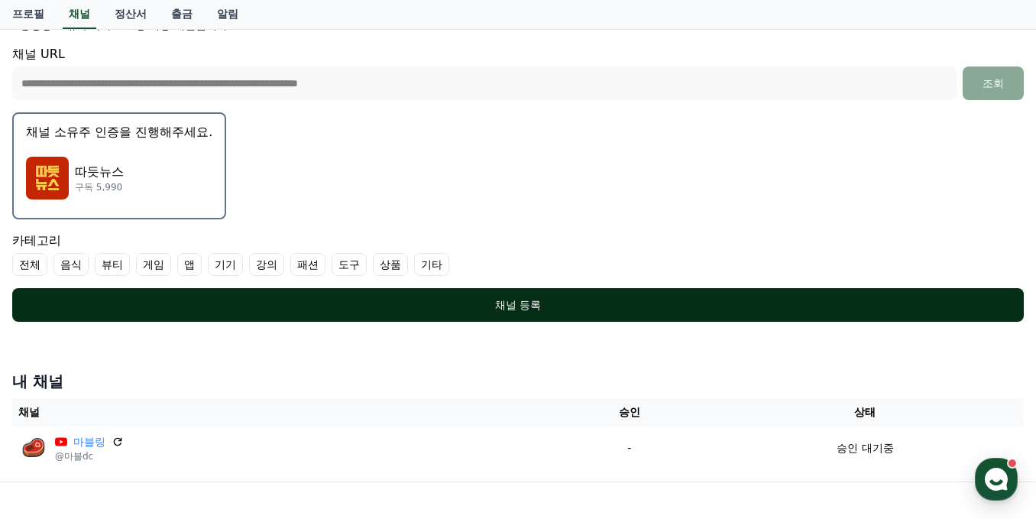
click at [483, 300] on div "채널 등록" at bounding box center [518, 304] width 951 height 15
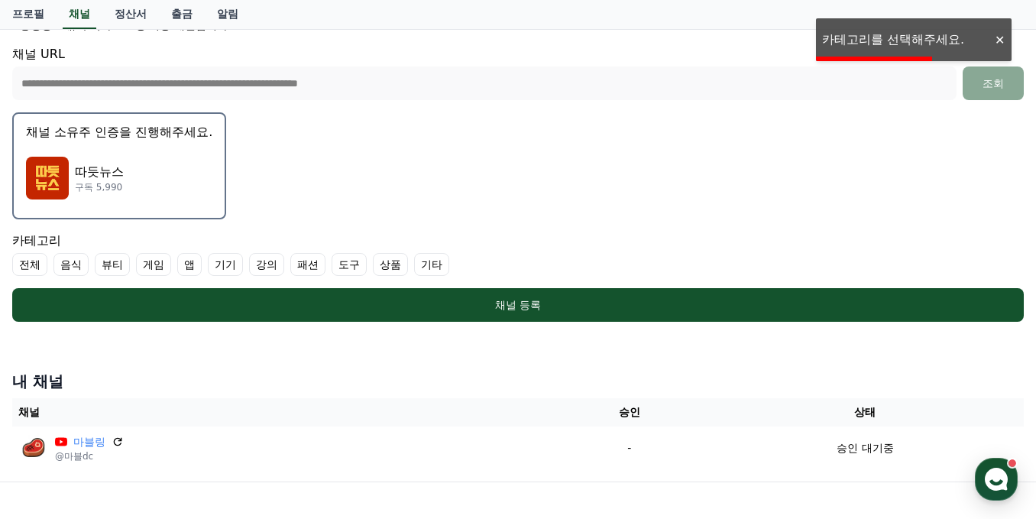
click at [441, 265] on label "기타" at bounding box center [431, 264] width 35 height 23
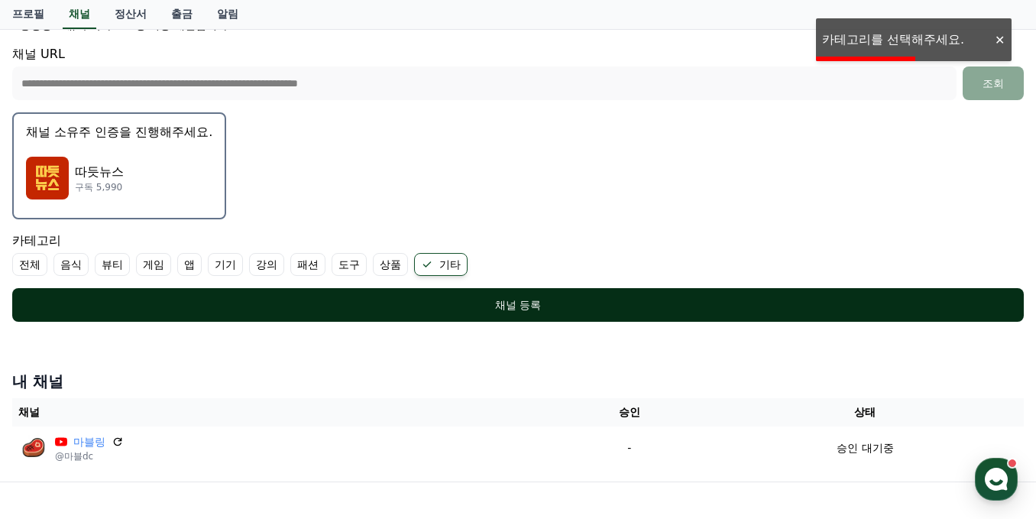
click at [471, 307] on div "채널 등록" at bounding box center [518, 304] width 951 height 15
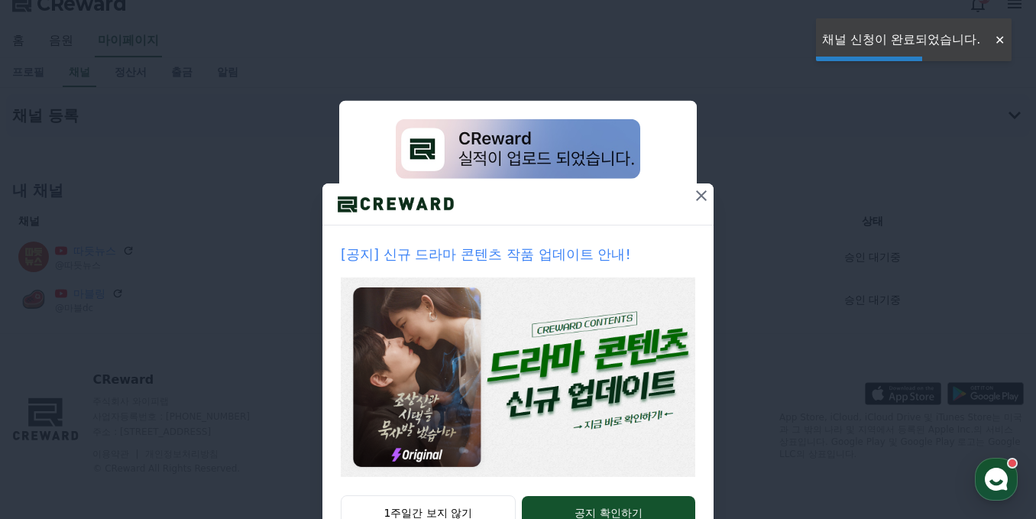
click at [685, 199] on div at bounding box center [517, 204] width 391 height 42
click at [694, 192] on icon at bounding box center [701, 195] width 18 height 18
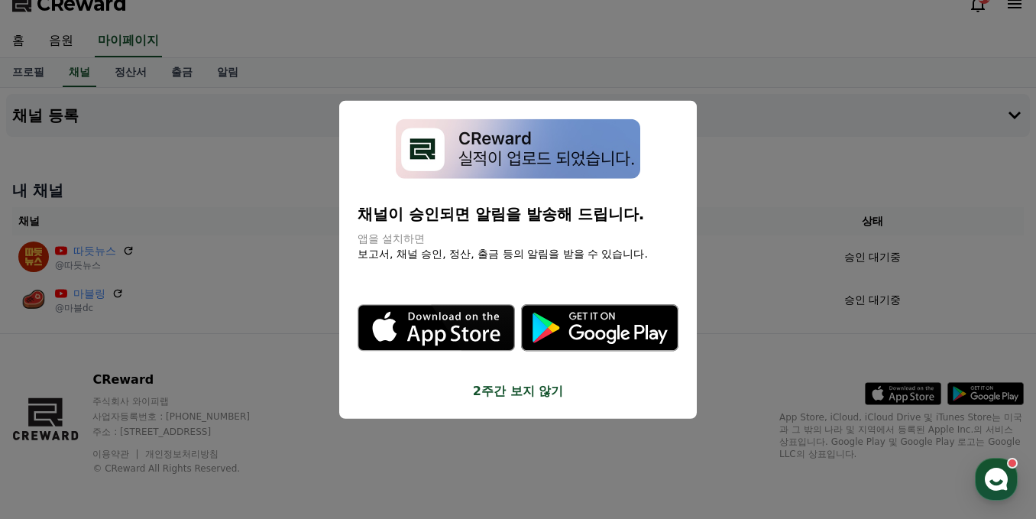
click at [563, 396] on button "2주간 보지 않기" at bounding box center [518, 391] width 321 height 18
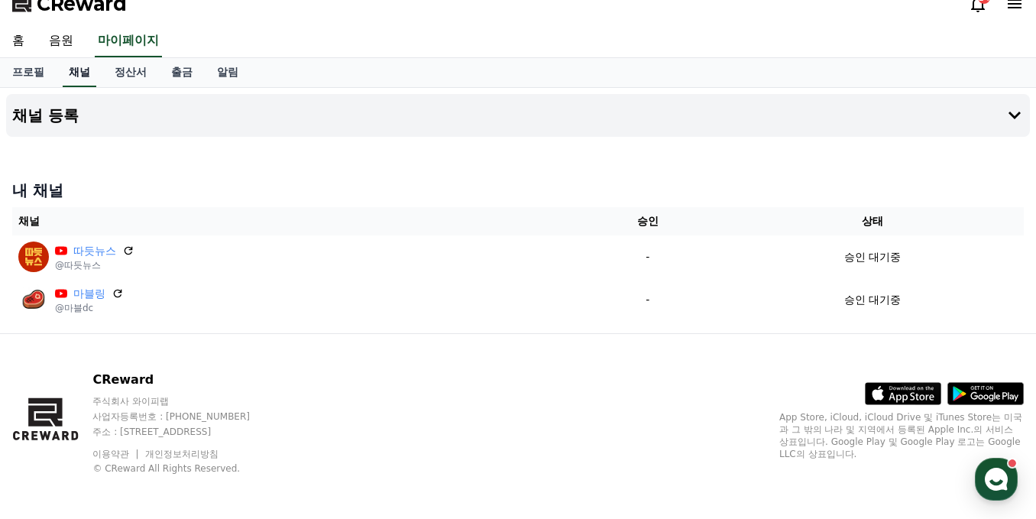
click at [81, 71] on link "채널" at bounding box center [80, 72] width 34 height 29
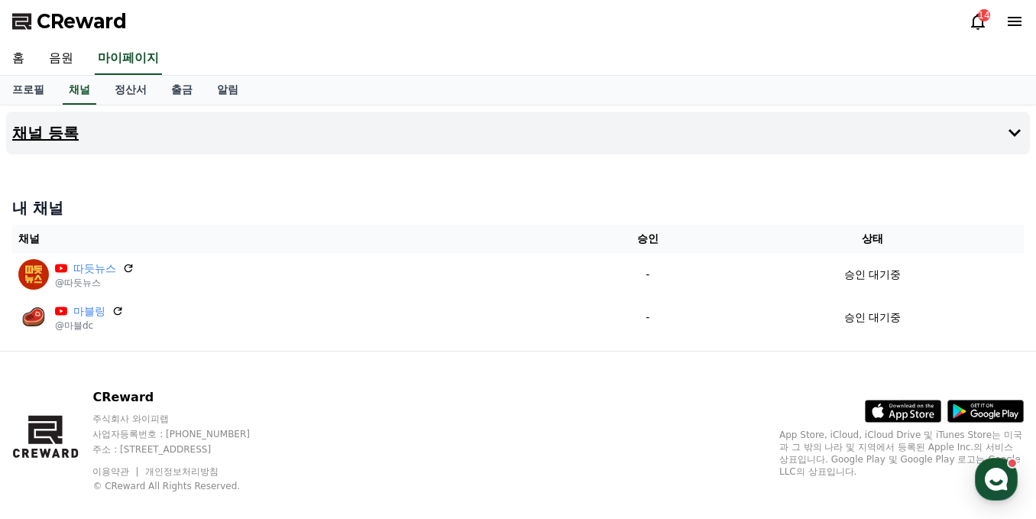
click at [100, 122] on button "채널 등록" at bounding box center [518, 133] width 1024 height 43
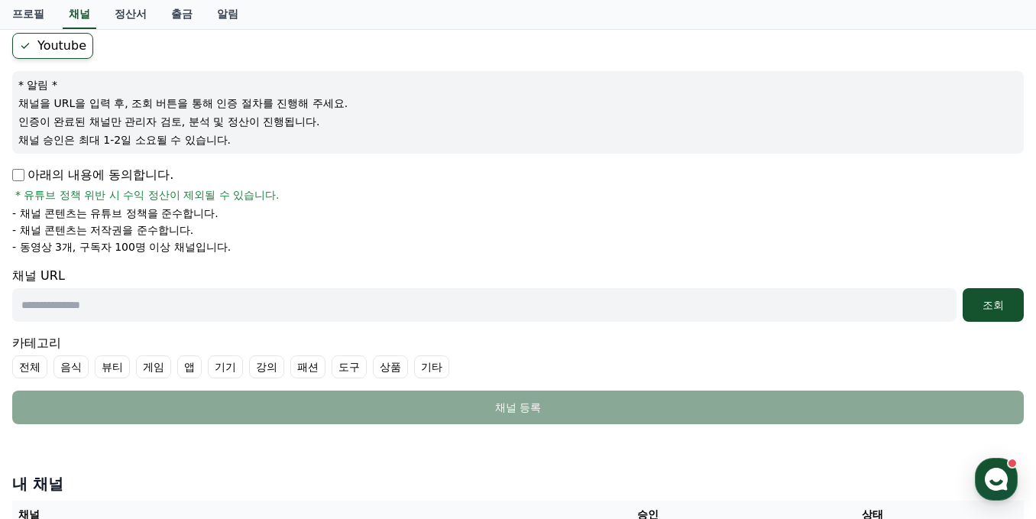
scroll to position [153, 0]
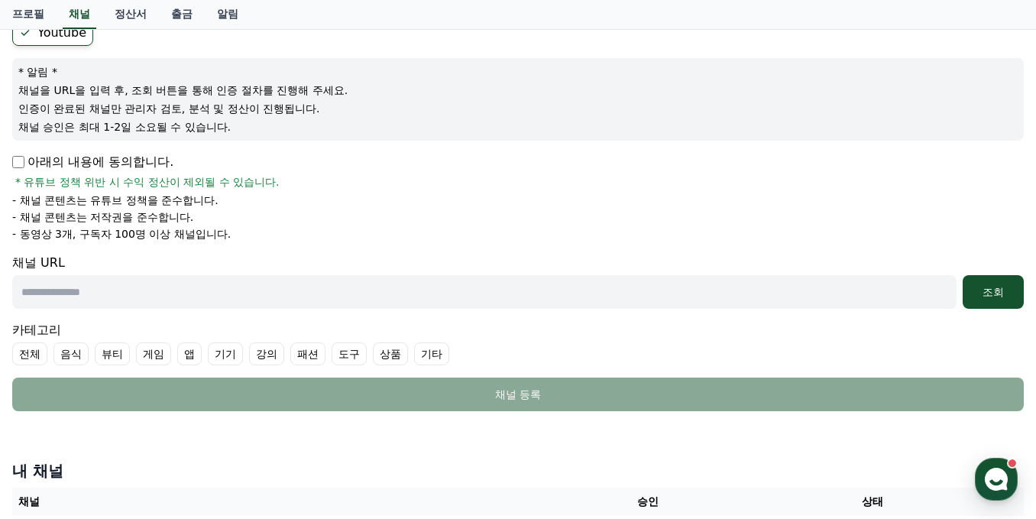
drag, startPoint x: 148, startPoint y: 287, endPoint x: 301, endPoint y: 200, distance: 175.5
click at [148, 287] on input "text" at bounding box center [484, 292] width 944 height 34
paste input "**********"
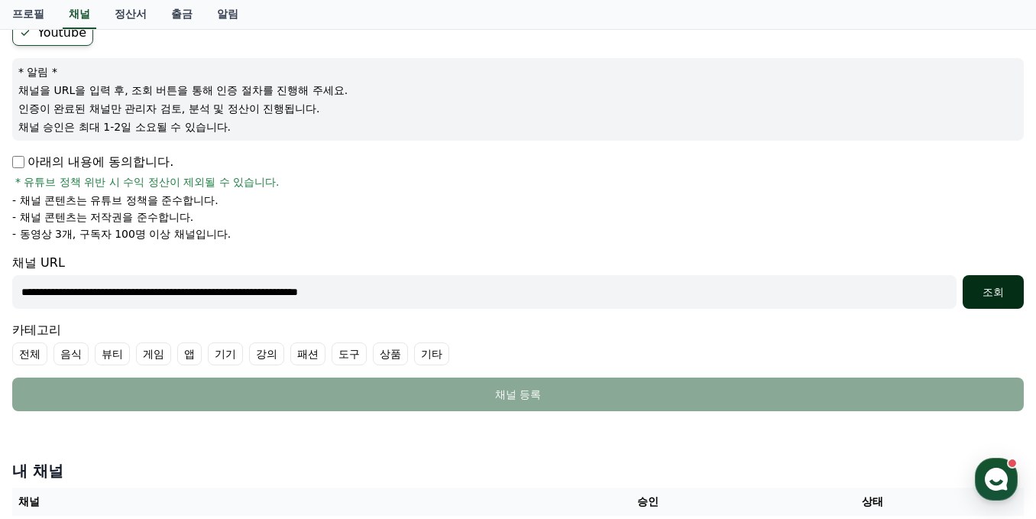
type input "**********"
click at [1001, 287] on div "조회" at bounding box center [993, 291] width 49 height 15
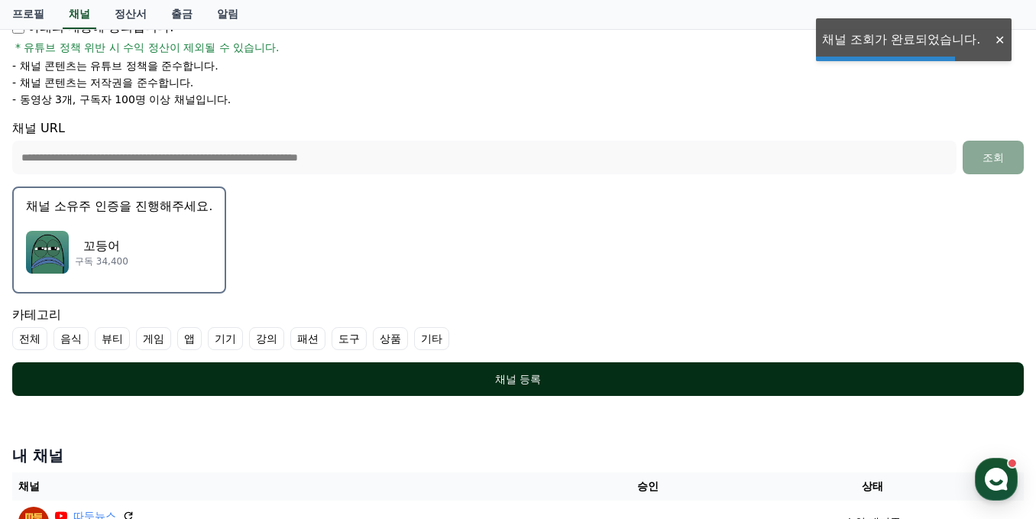
scroll to position [306, 0]
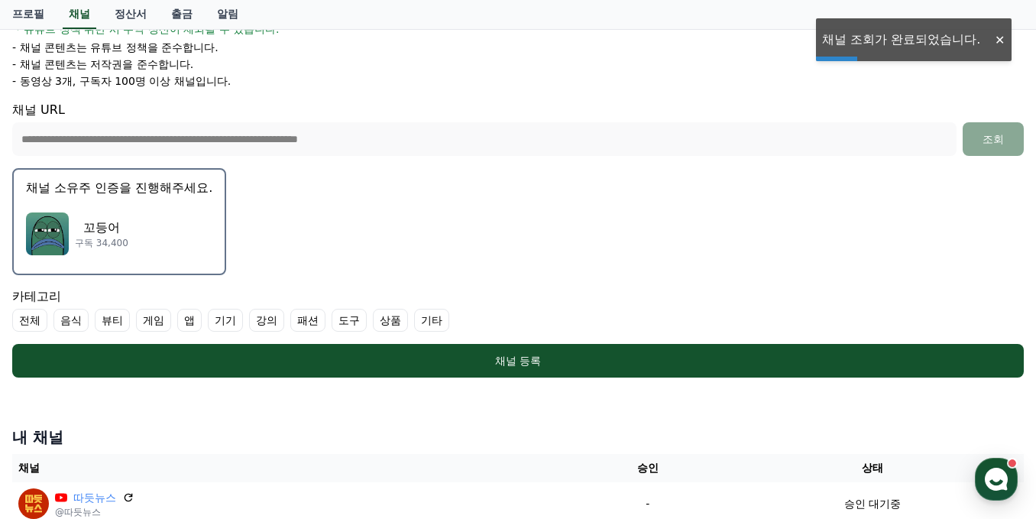
click at [147, 322] on label "게임" at bounding box center [153, 320] width 35 height 23
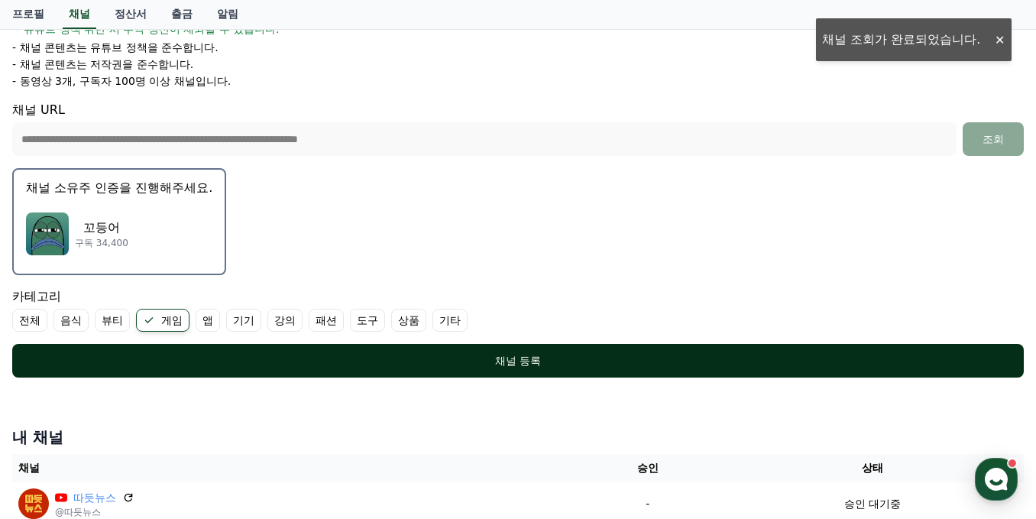
click at [358, 359] on div "채널 등록" at bounding box center [518, 360] width 951 height 15
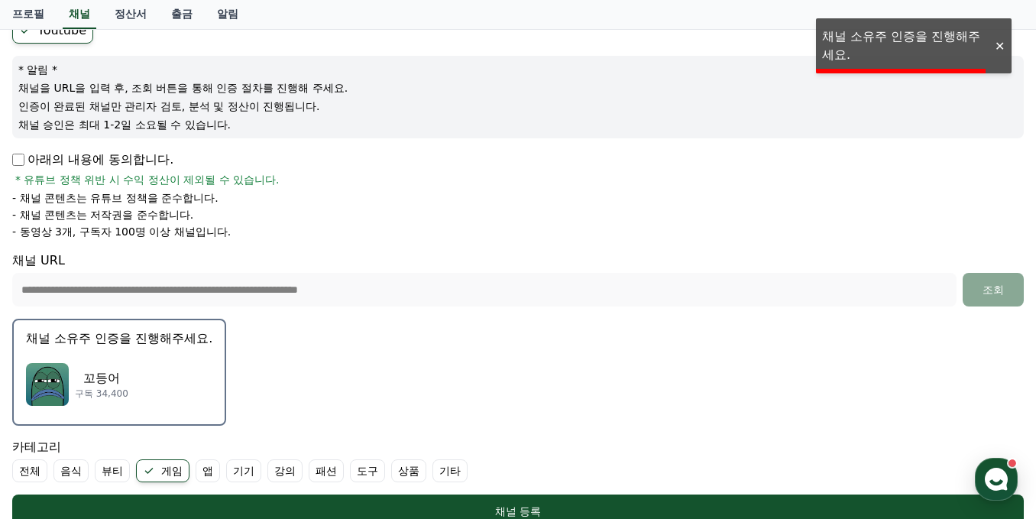
scroll to position [153, 0]
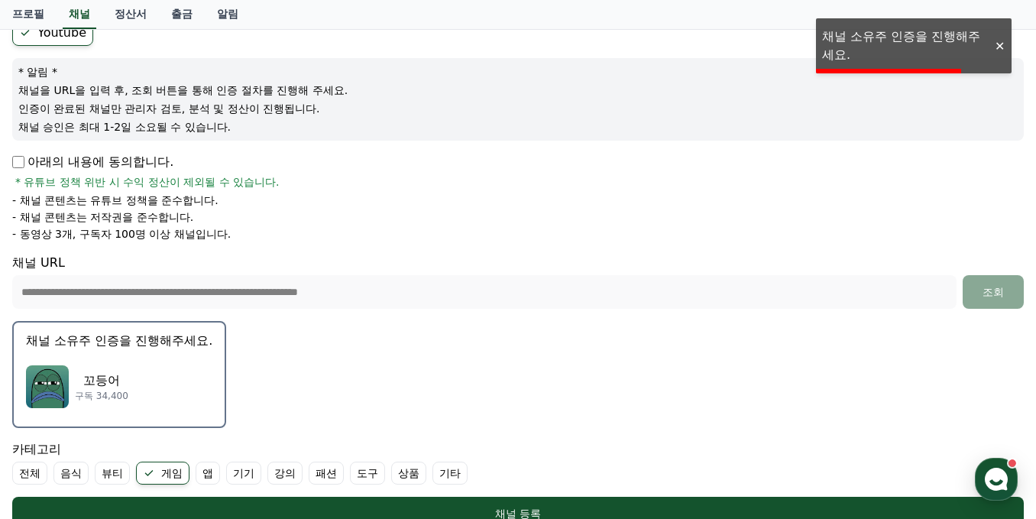
click at [93, 373] on p "꼬등어" at bounding box center [101, 380] width 53 height 18
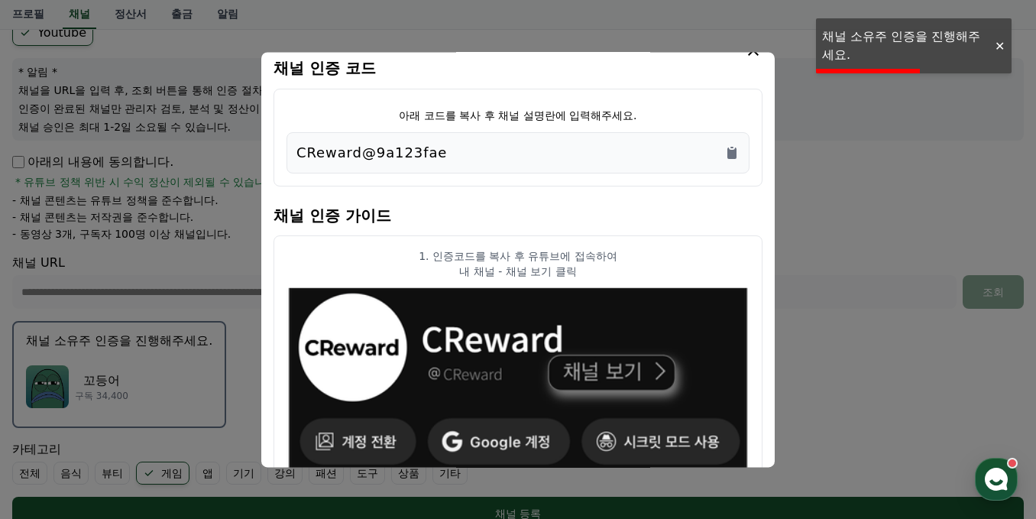
scroll to position [0, 0]
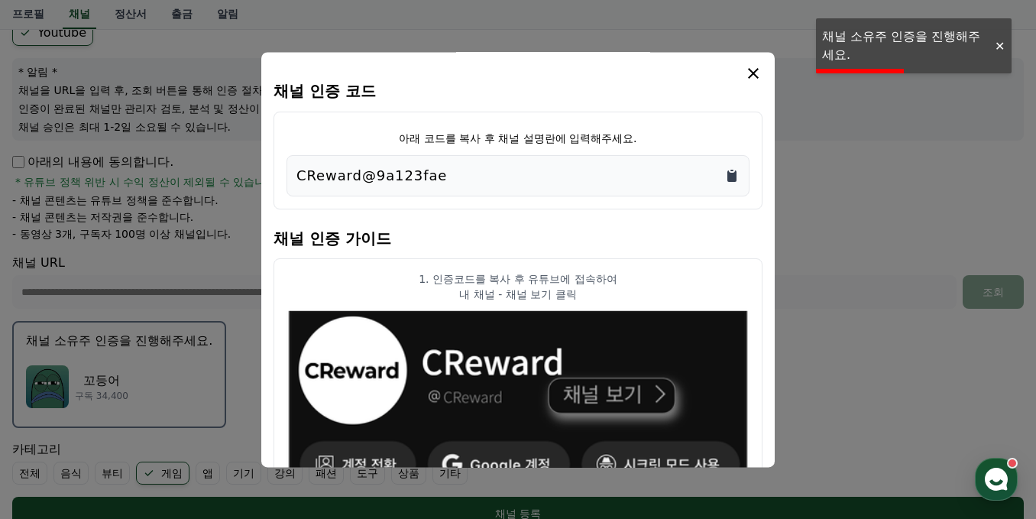
click at [737, 172] on icon "Copy to clipboard" at bounding box center [731, 175] width 15 height 15
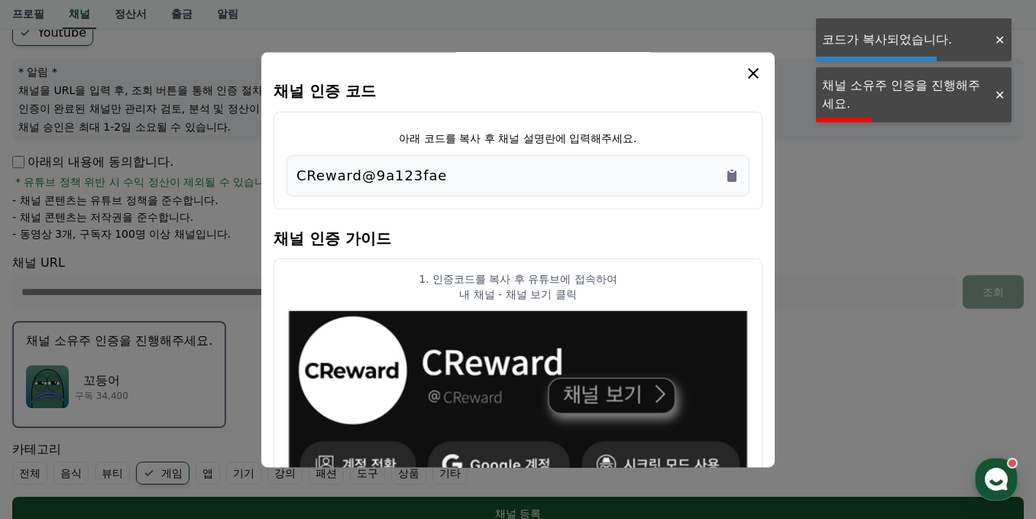
drag, startPoint x: 753, startPoint y: 79, endPoint x: 701, endPoint y: 26, distance: 74.0
click at [753, 79] on icon "modal" at bounding box center [753, 73] width 18 height 18
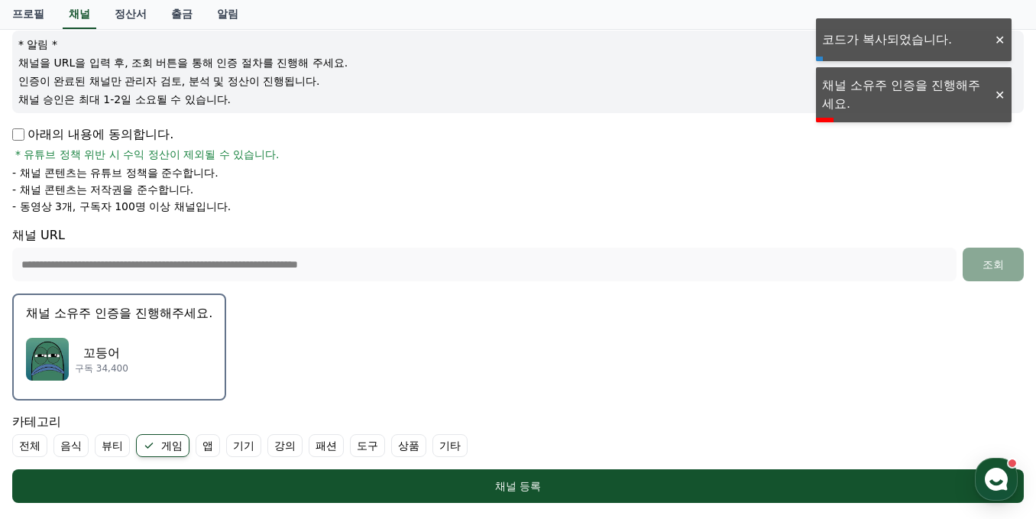
scroll to position [229, 0]
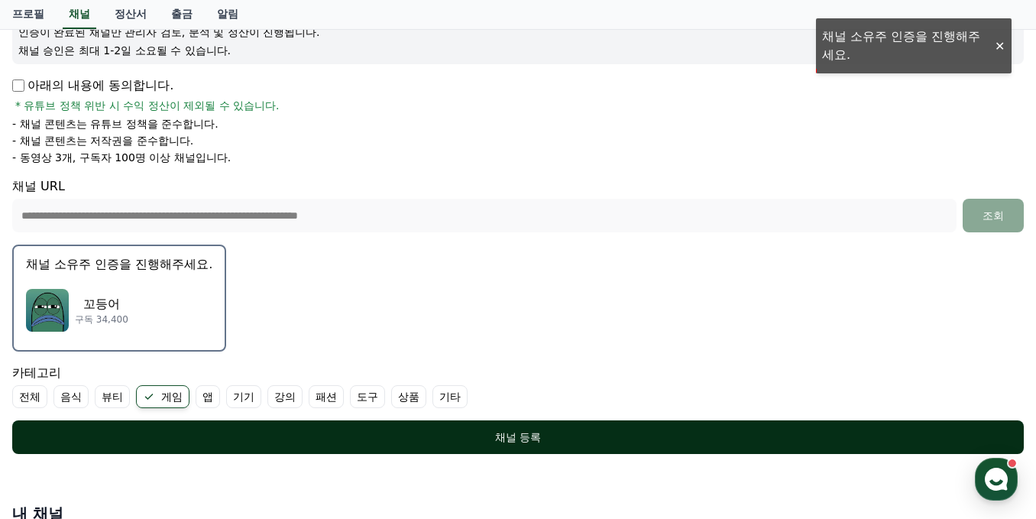
click at [444, 438] on div "채널 등록" at bounding box center [518, 436] width 951 height 15
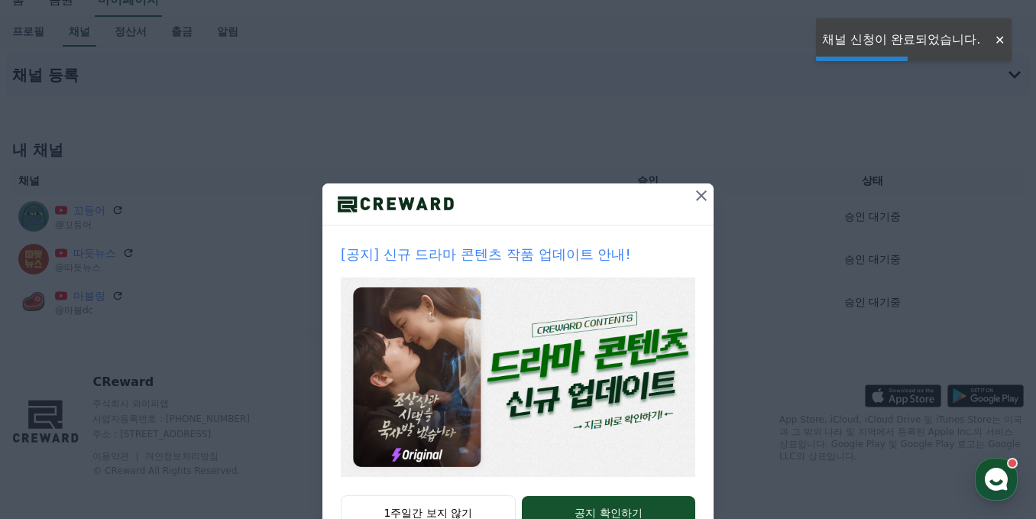
click at [695, 205] on button at bounding box center [701, 195] width 24 height 24
